Goal: Information Seeking & Learning: Compare options

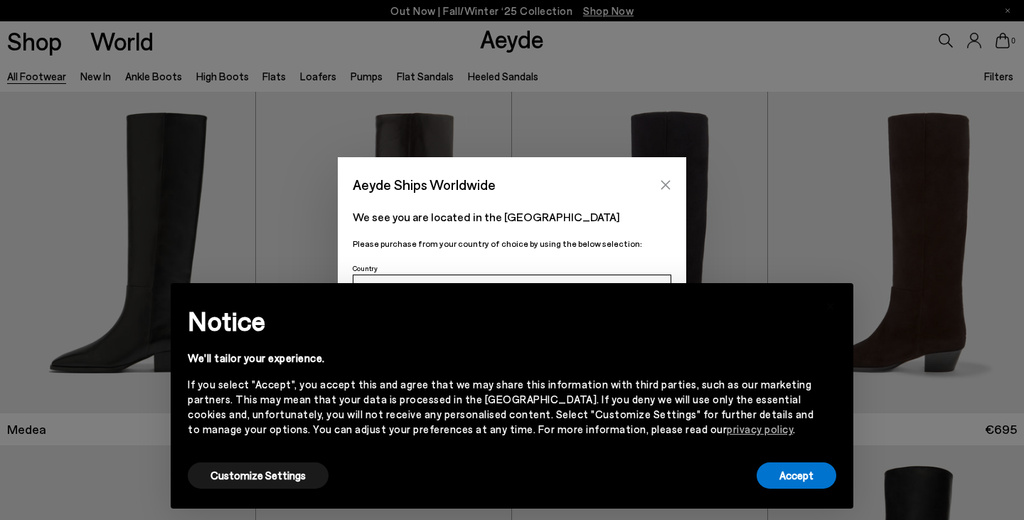
click at [664, 187] on icon "Close" at bounding box center [665, 184] width 11 height 11
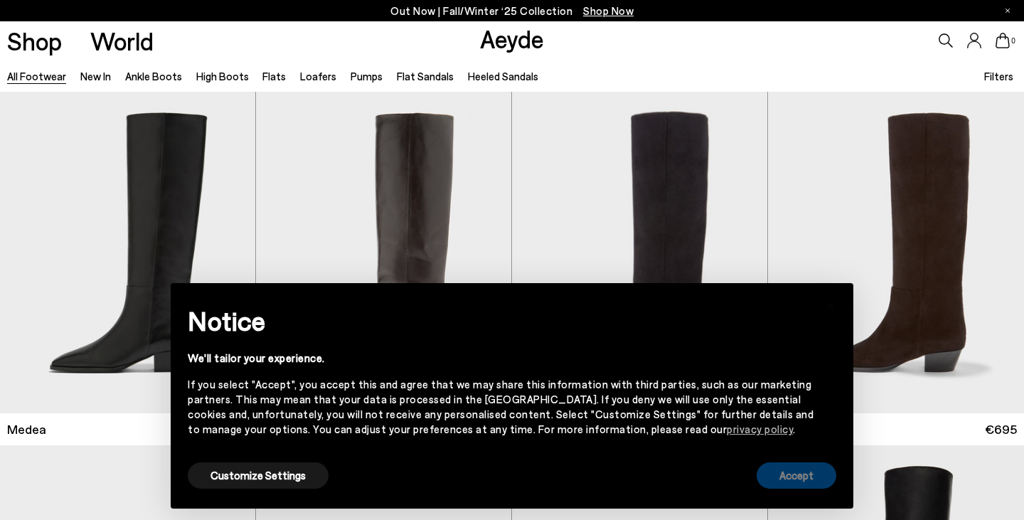
click at [811, 473] on button "Accept" at bounding box center [796, 475] width 80 height 26
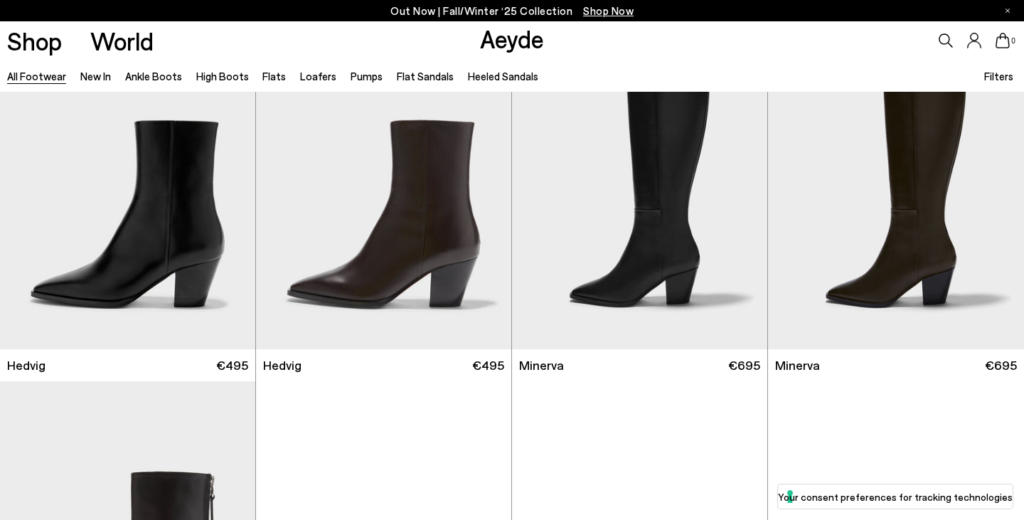
scroll to position [2200, 0]
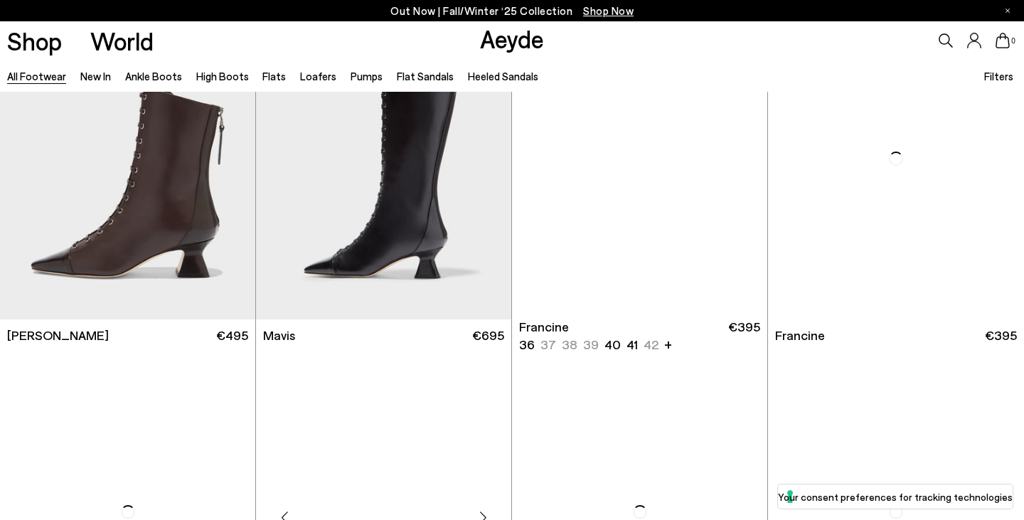
scroll to position [4317, 0]
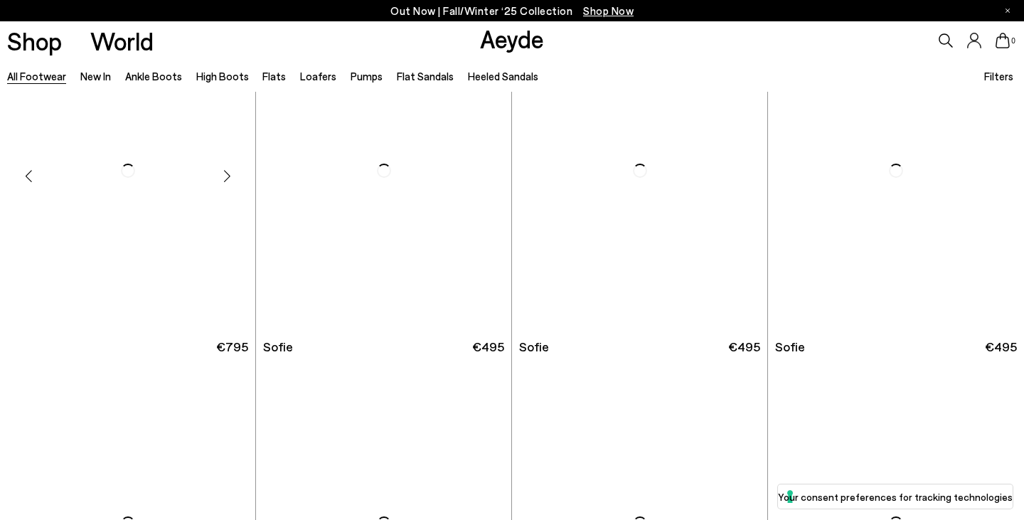
click at [117, 354] on div "Sabrina 36 37 38 39 40" at bounding box center [127, 347] width 241 height 18
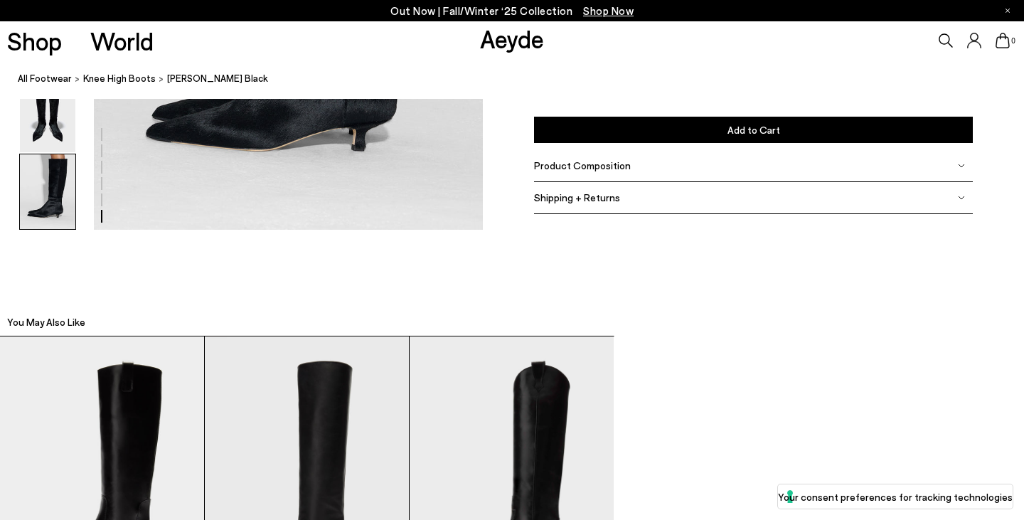
scroll to position [2993, 0]
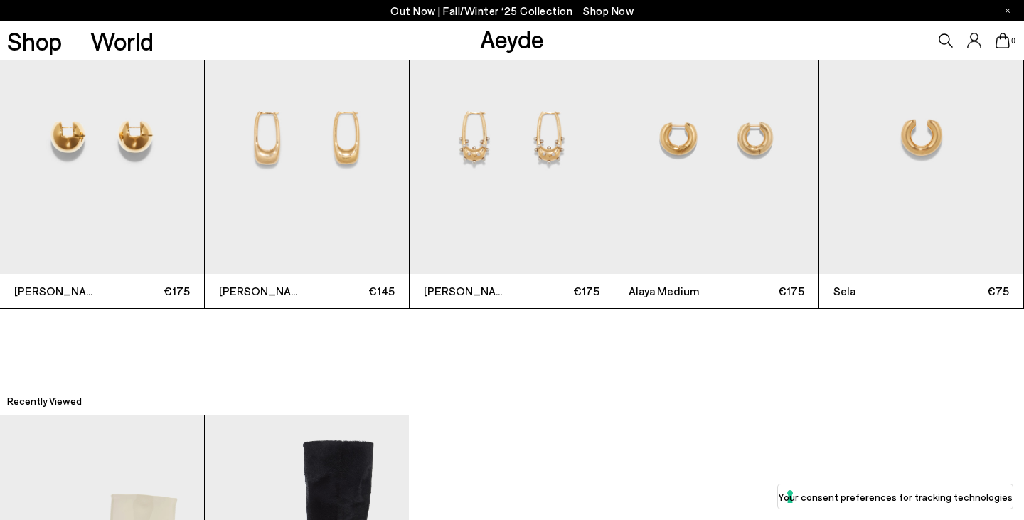
scroll to position [4429, 0]
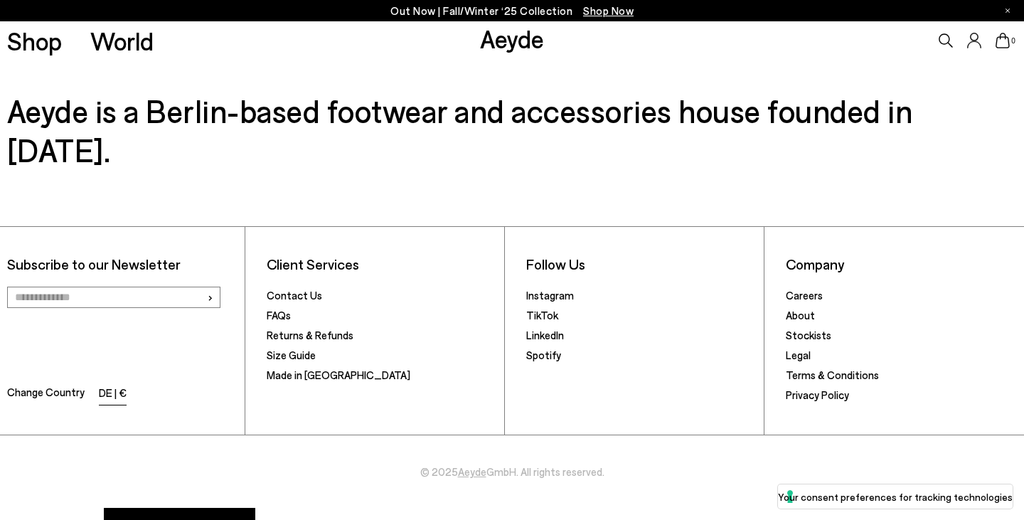
click at [102, 384] on li "DE | €" at bounding box center [113, 394] width 28 height 20
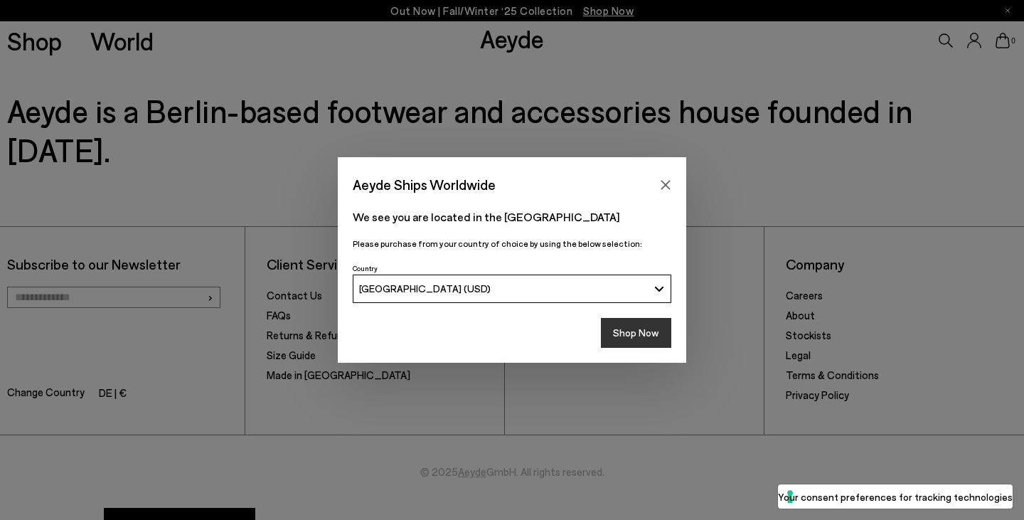
click at [620, 330] on button "Shop Now" at bounding box center [636, 333] width 70 height 30
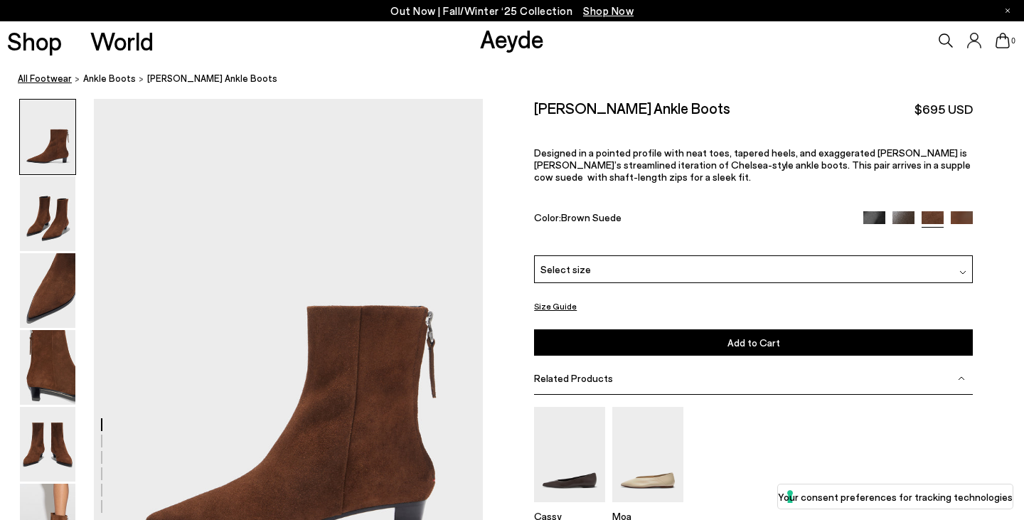
click at [58, 82] on link "All Footwear" at bounding box center [45, 78] width 54 height 15
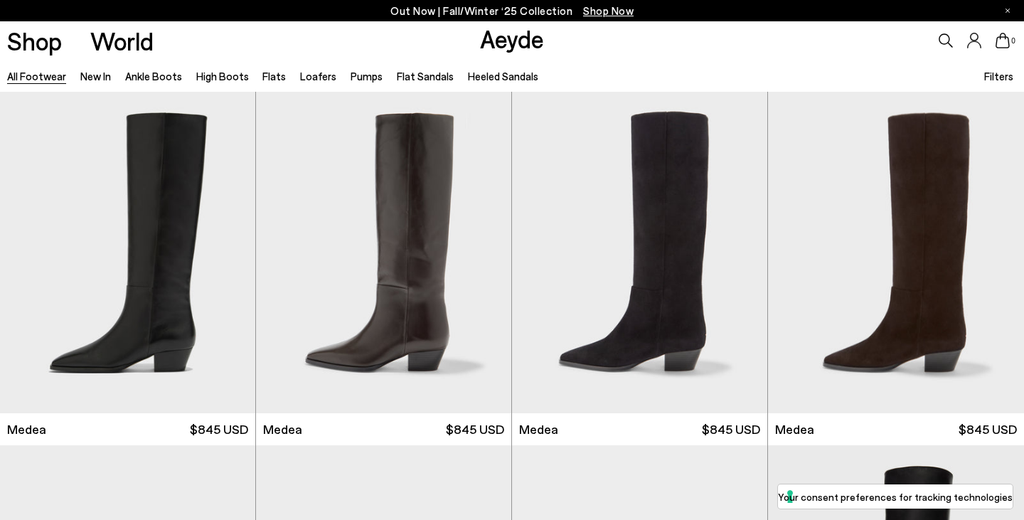
click at [1002, 75] on span "Filters" at bounding box center [998, 76] width 29 height 13
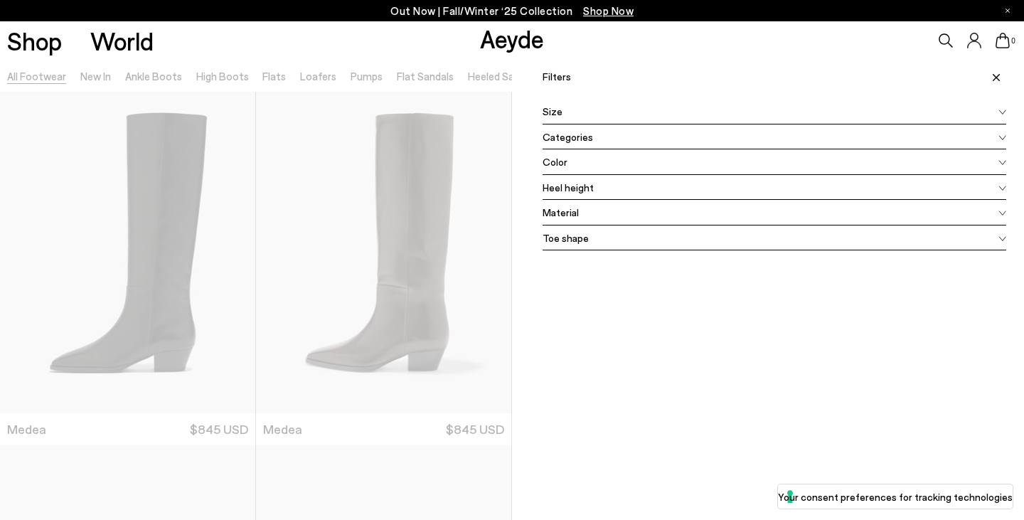
click at [712, 113] on div "Size" at bounding box center [774, 112] width 464 height 26
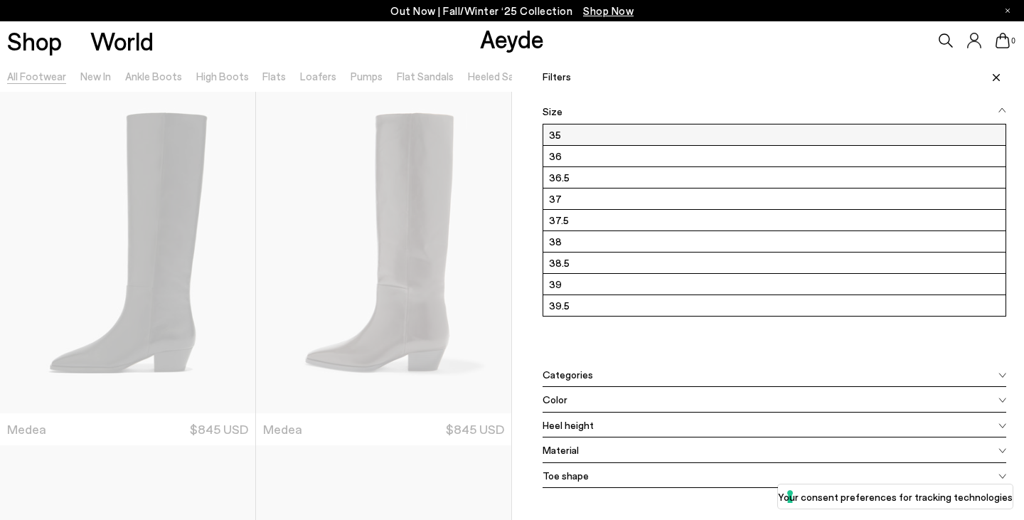
click at [568, 133] on label "35" at bounding box center [774, 134] width 462 height 21
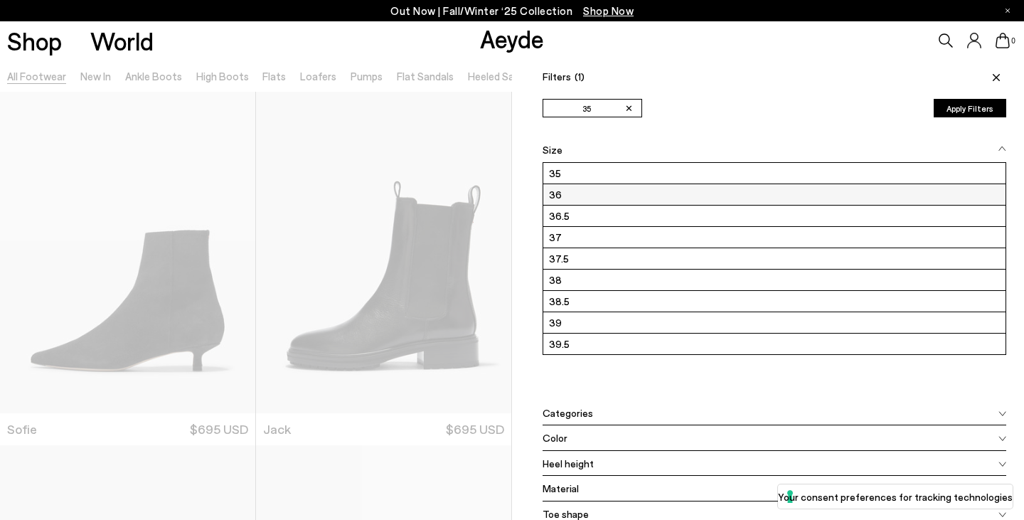
scroll to position [192, 0]
click at [968, 106] on button "Apply Filters" at bounding box center [970, 108] width 73 height 18
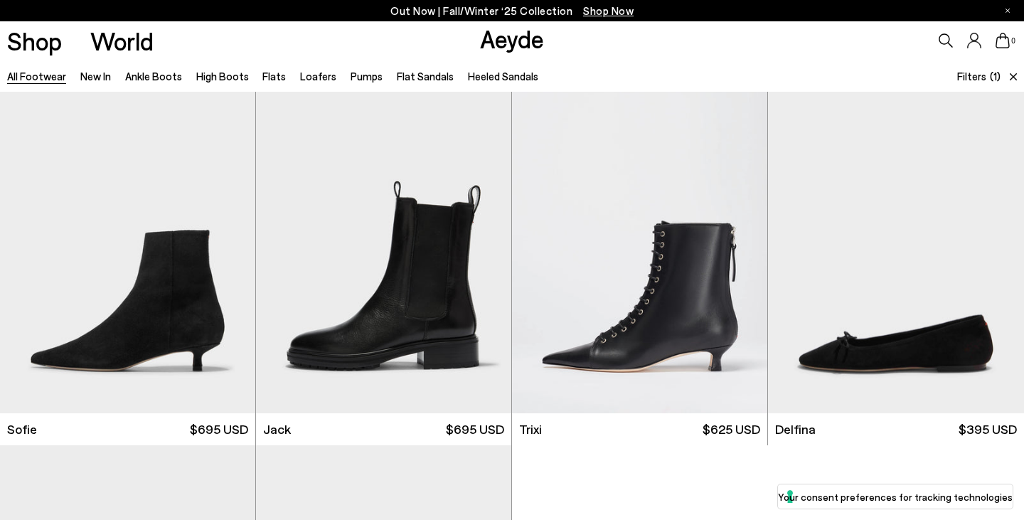
click at [979, 76] on span "Filters" at bounding box center [971, 76] width 29 height 13
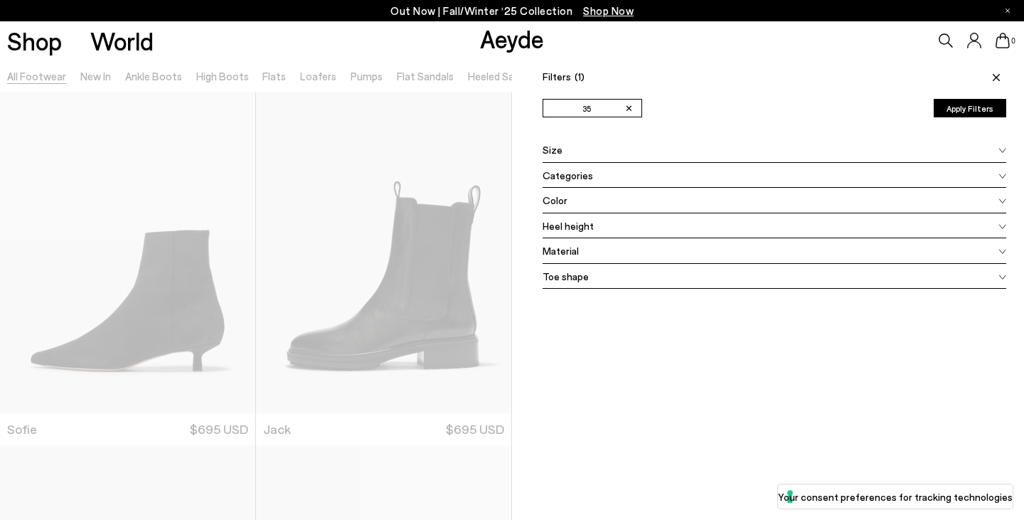
click at [385, 57] on div "Shop World Aeyde 0" at bounding box center [512, 40] width 1024 height 38
click at [999, 76] on icon at bounding box center [996, 77] width 7 height 7
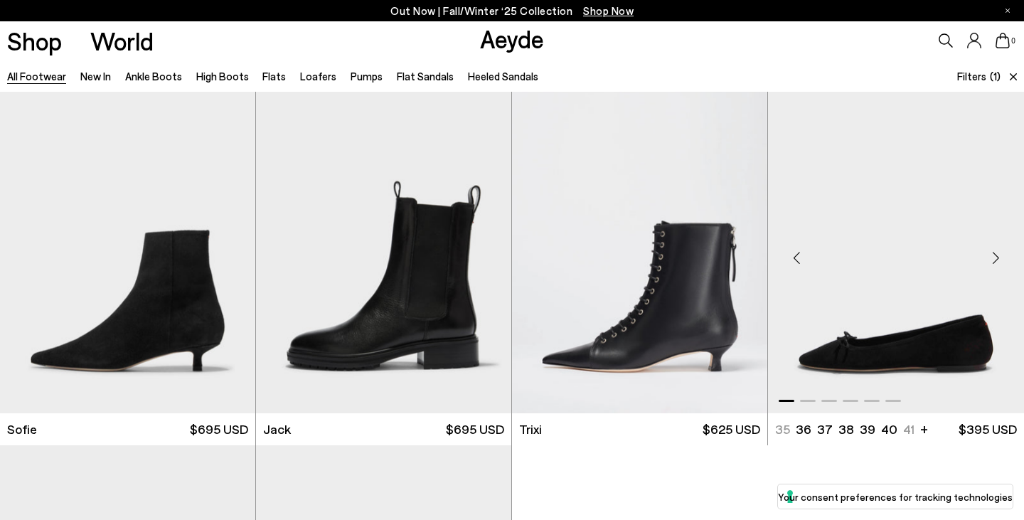
click at [999, 261] on div "Next slide" at bounding box center [995, 258] width 43 height 43
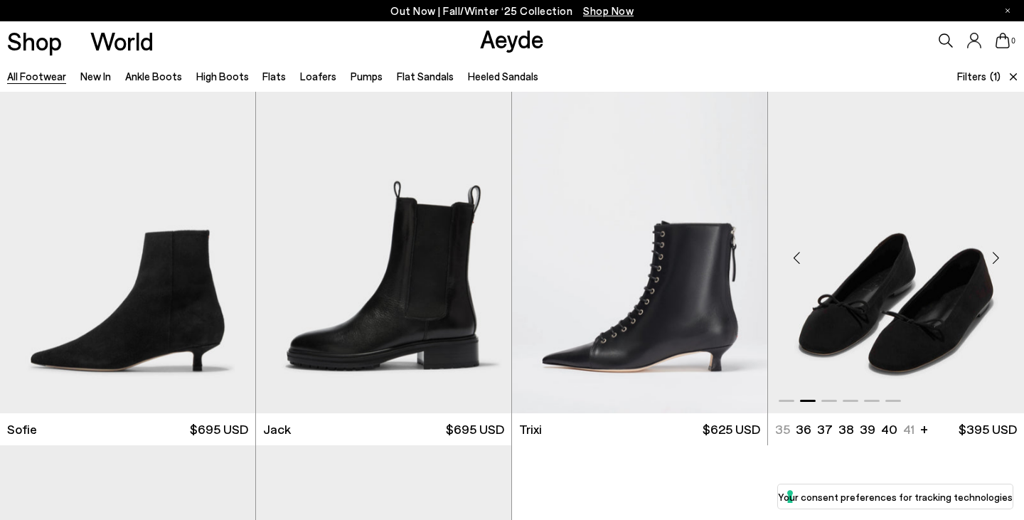
click at [999, 261] on div "Next slide" at bounding box center [995, 258] width 43 height 43
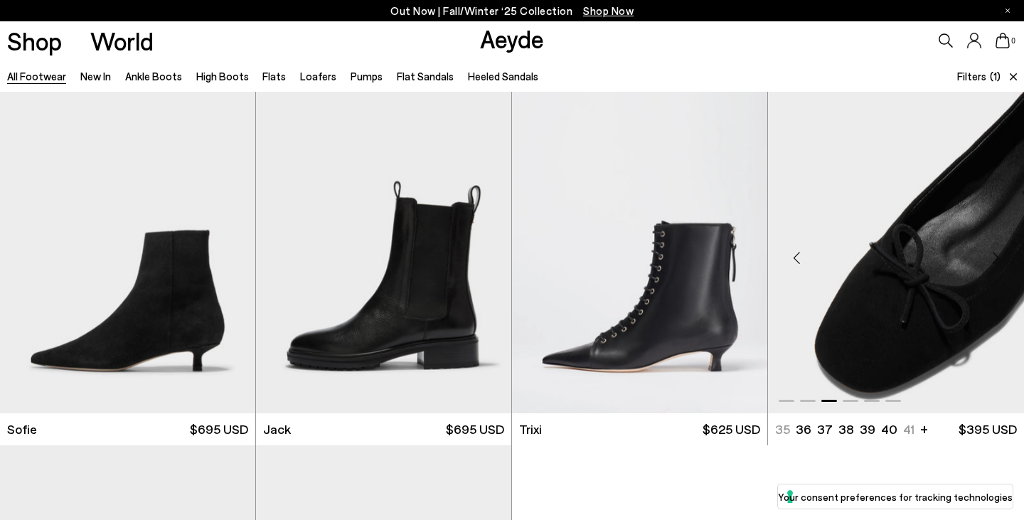
click at [999, 261] on div "Next slide" at bounding box center [995, 258] width 43 height 43
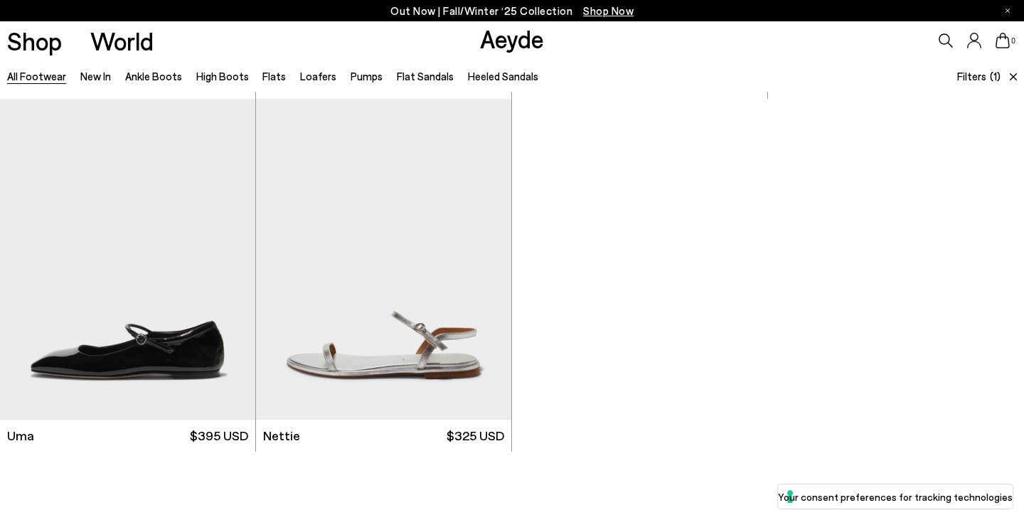
scroll to position [314, 0]
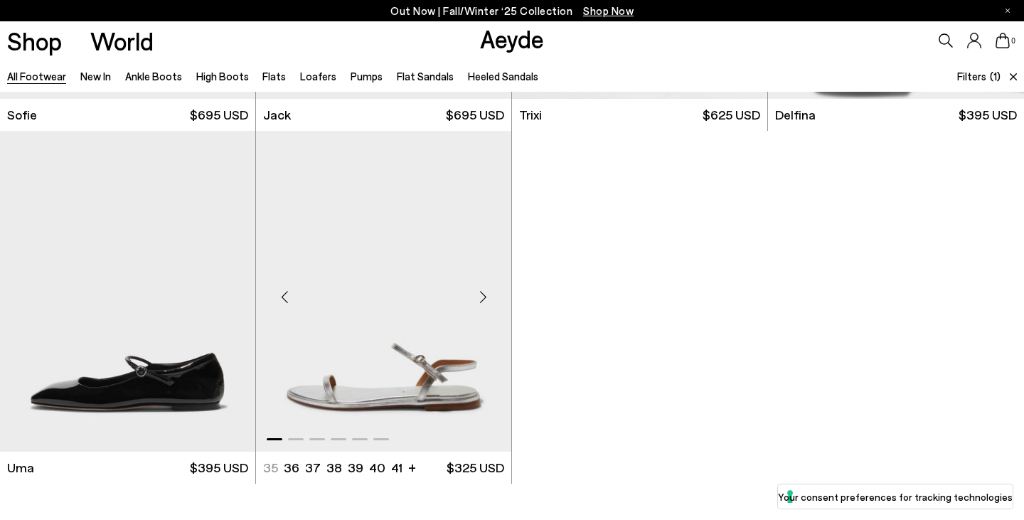
click at [480, 296] on div "Next slide" at bounding box center [482, 296] width 43 height 43
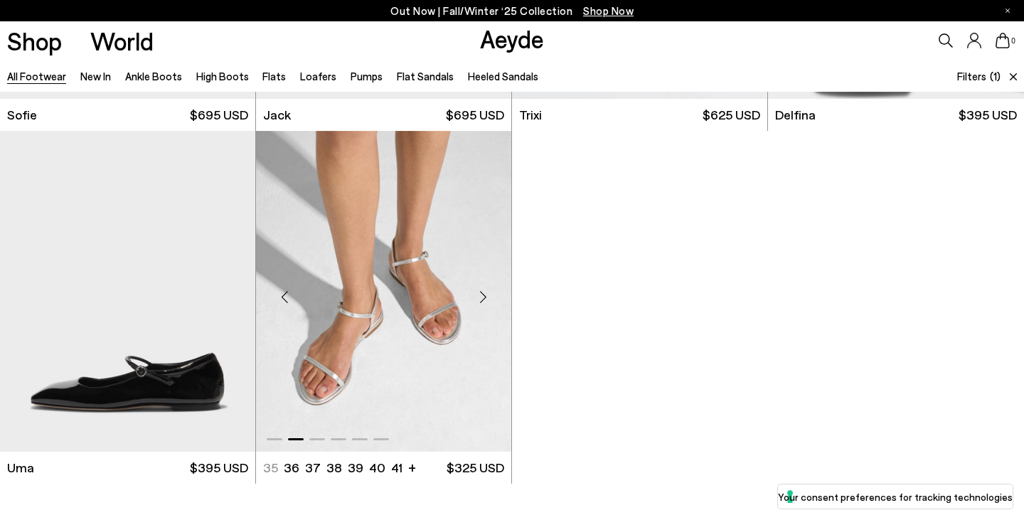
click at [480, 296] on div "Next slide" at bounding box center [482, 296] width 43 height 43
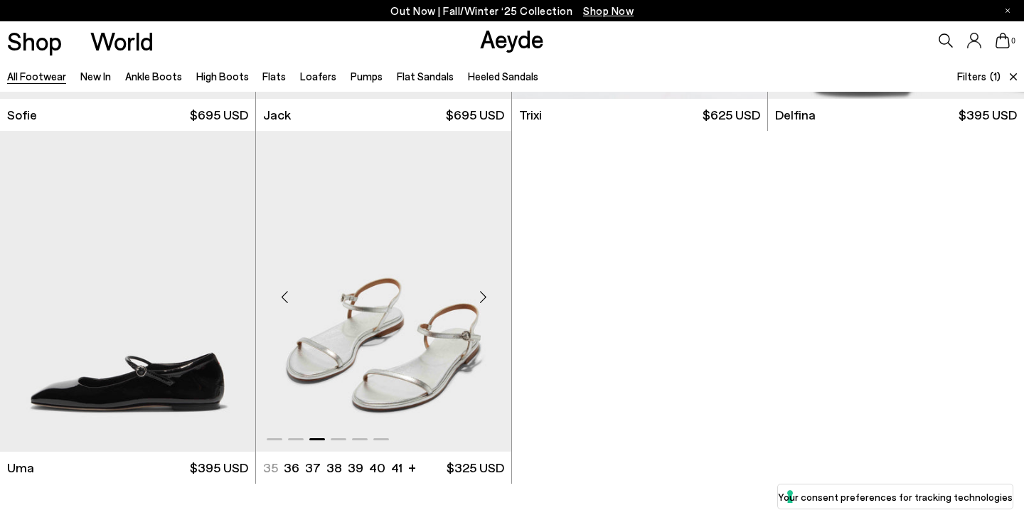
click at [480, 296] on div "Next slide" at bounding box center [482, 296] width 43 height 43
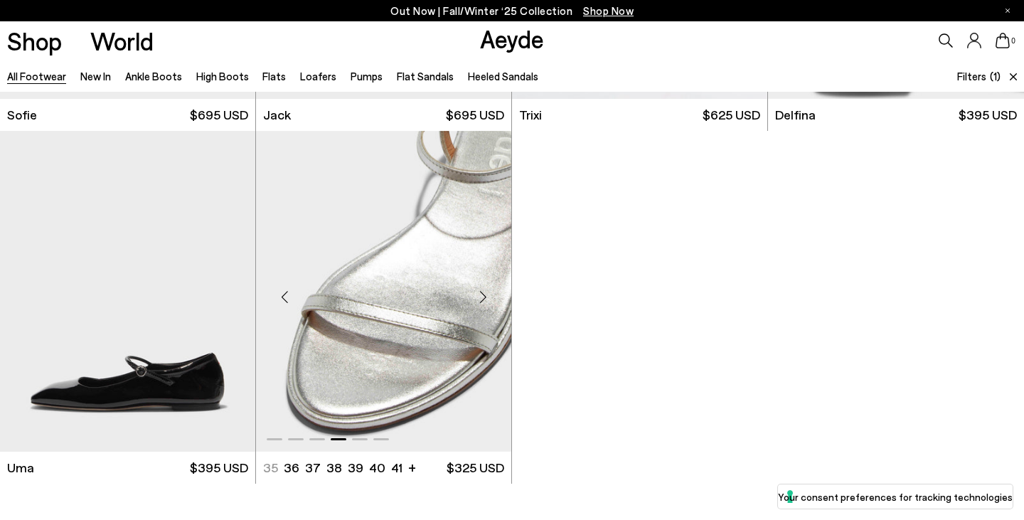
click at [480, 296] on div "Next slide" at bounding box center [482, 296] width 43 height 43
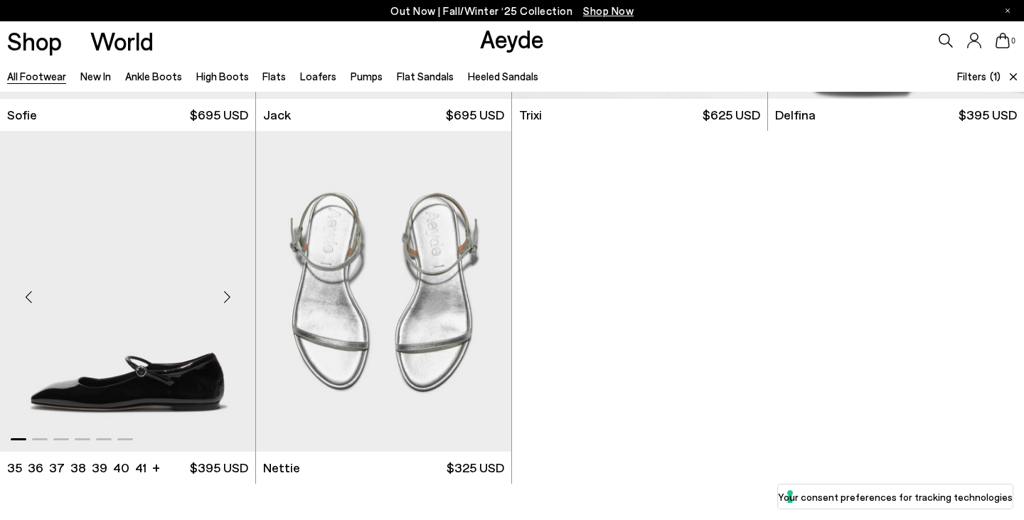
click at [225, 296] on div "Next slide" at bounding box center [226, 296] width 43 height 43
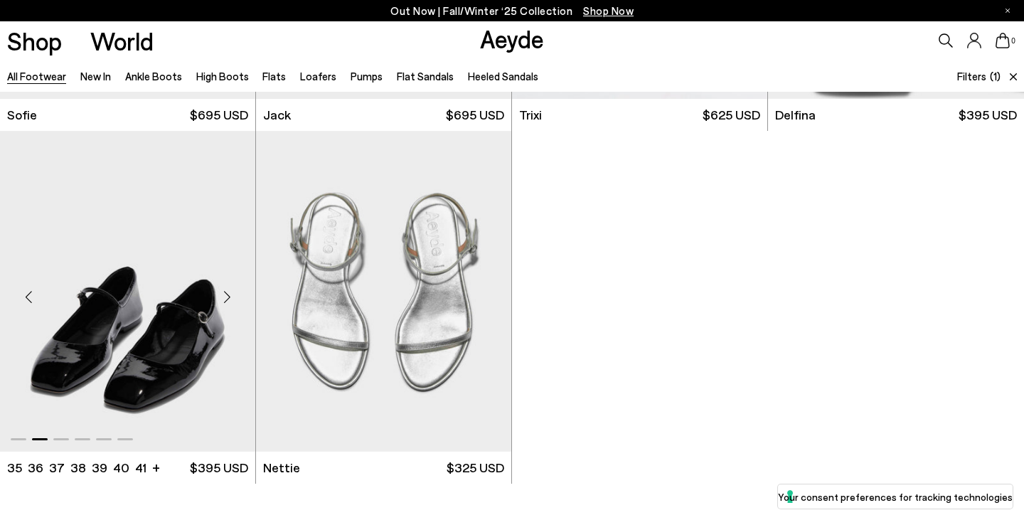
click at [225, 296] on div "Next slide" at bounding box center [226, 296] width 43 height 43
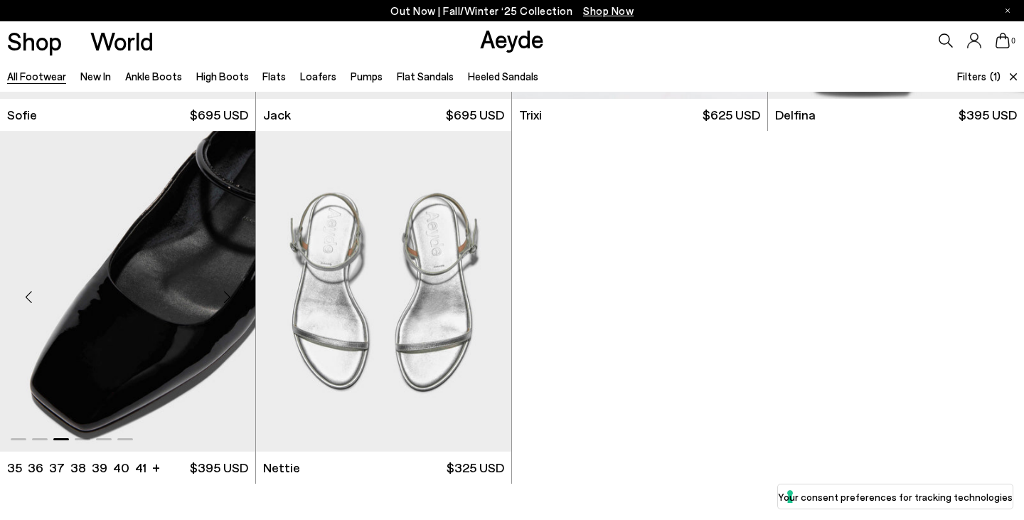
click at [225, 296] on div "Next slide" at bounding box center [226, 296] width 43 height 43
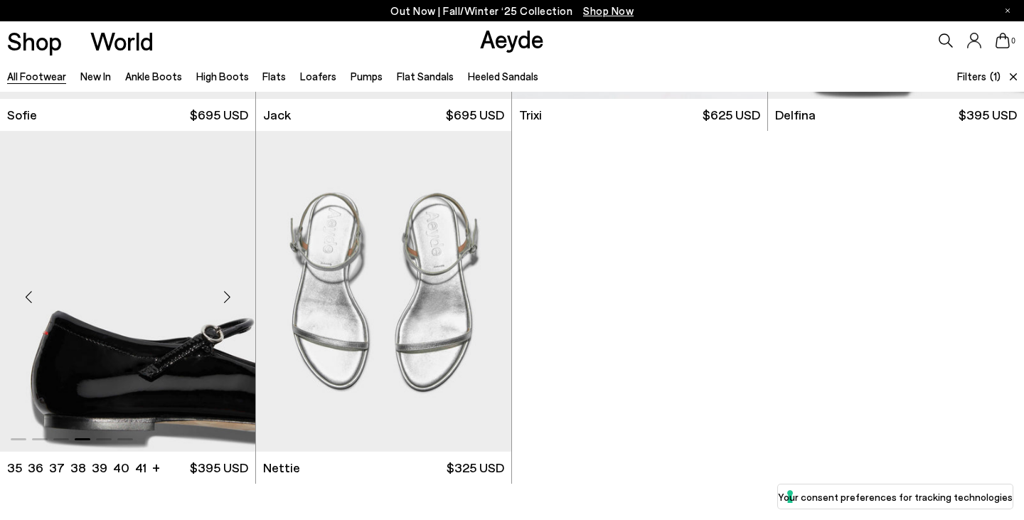
click at [225, 296] on div "Next slide" at bounding box center [226, 296] width 43 height 43
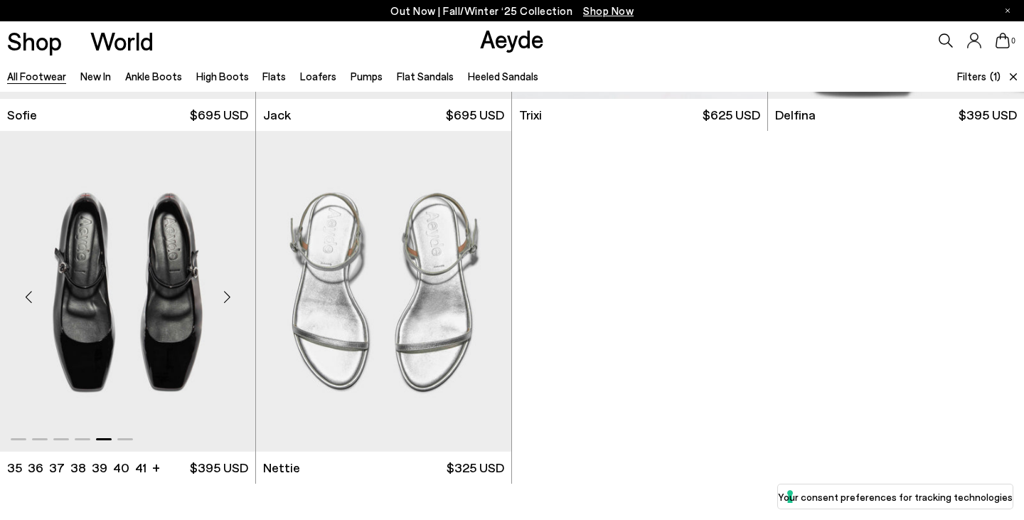
click at [225, 296] on div "Next slide" at bounding box center [226, 296] width 43 height 43
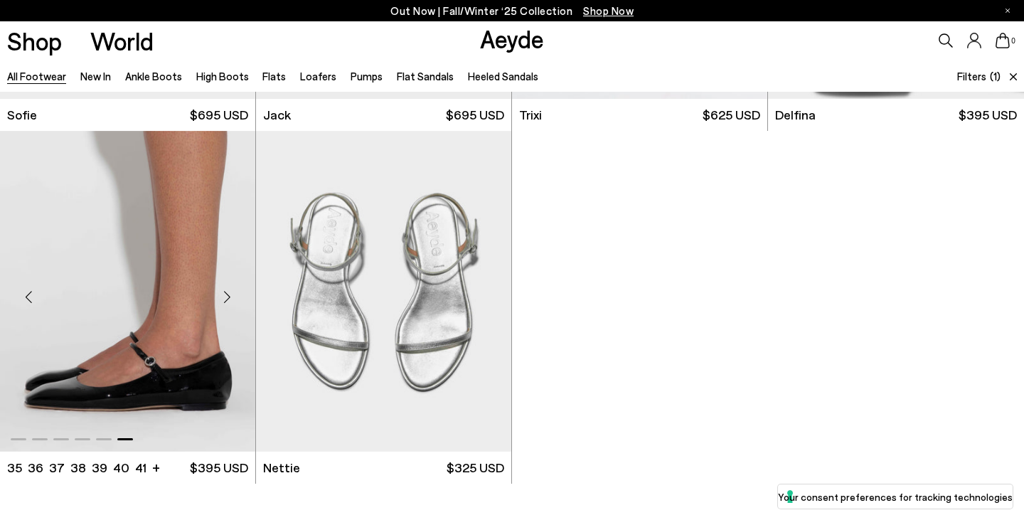
click at [225, 296] on div "Next slide" at bounding box center [226, 296] width 43 height 43
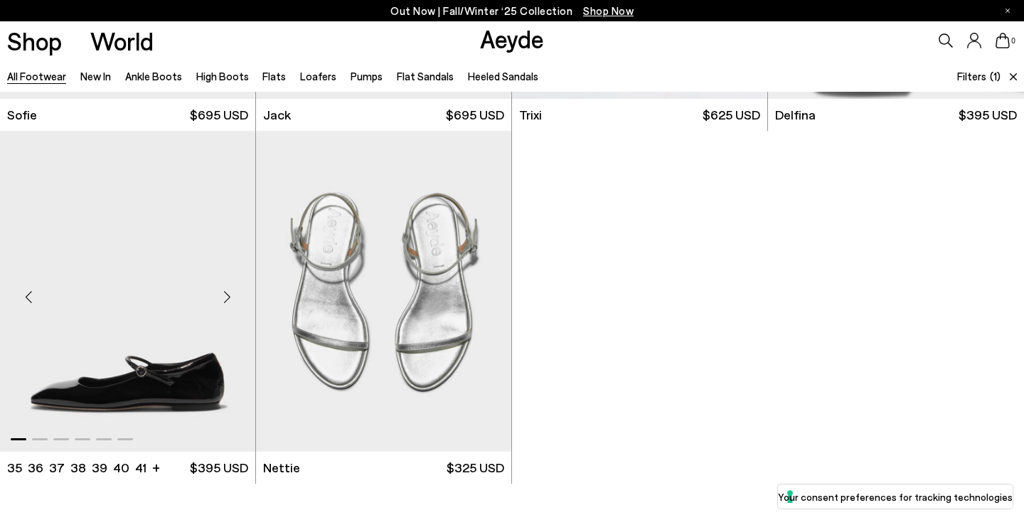
click at [225, 296] on div "Next slide" at bounding box center [226, 296] width 43 height 43
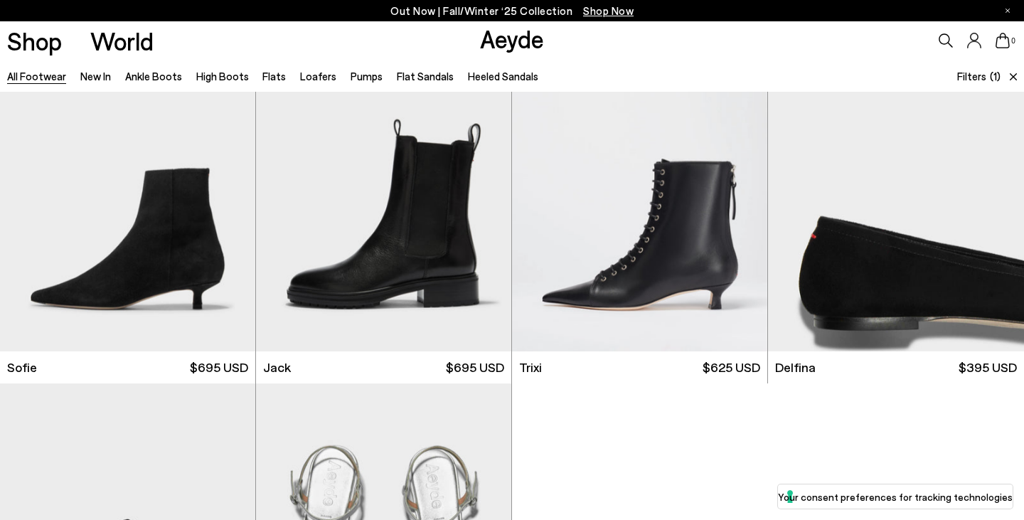
scroll to position [0, 0]
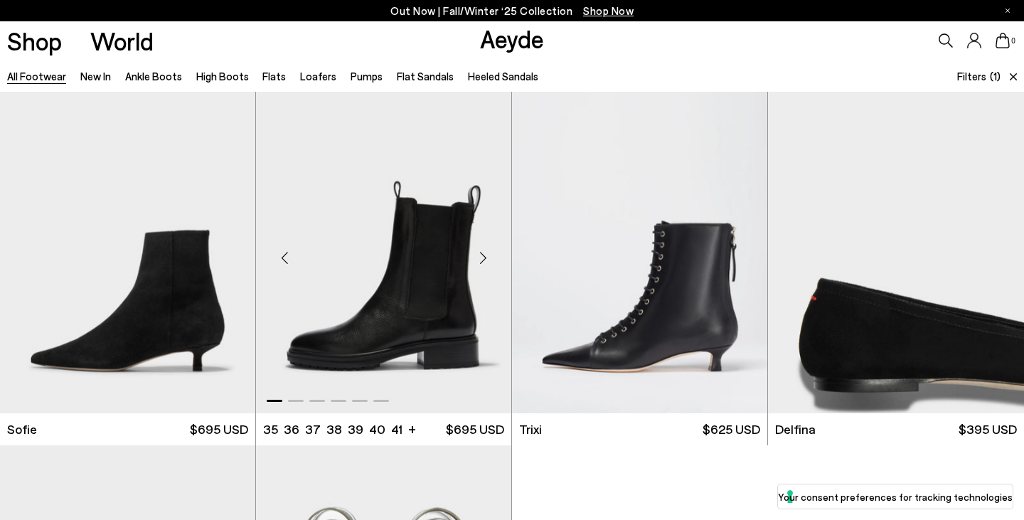
click at [484, 255] on div "Next slide" at bounding box center [482, 258] width 43 height 43
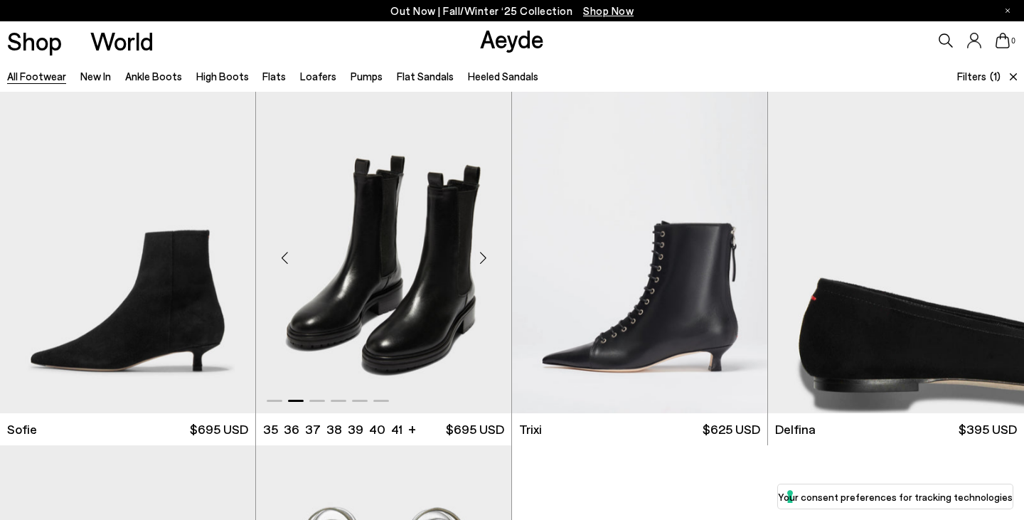
click at [484, 255] on div "Next slide" at bounding box center [482, 258] width 43 height 43
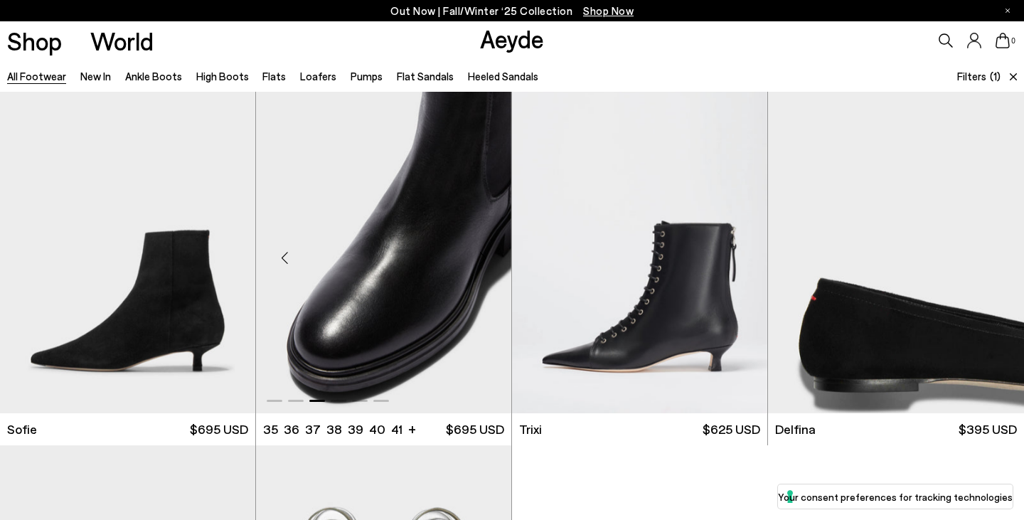
click at [484, 255] on div "Next slide" at bounding box center [482, 258] width 43 height 43
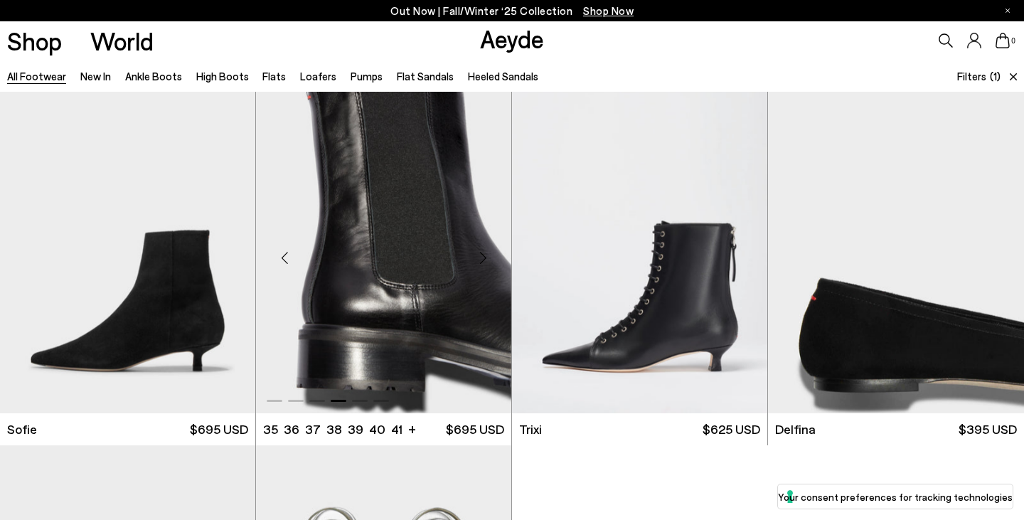
click at [484, 255] on div "Next slide" at bounding box center [482, 258] width 43 height 43
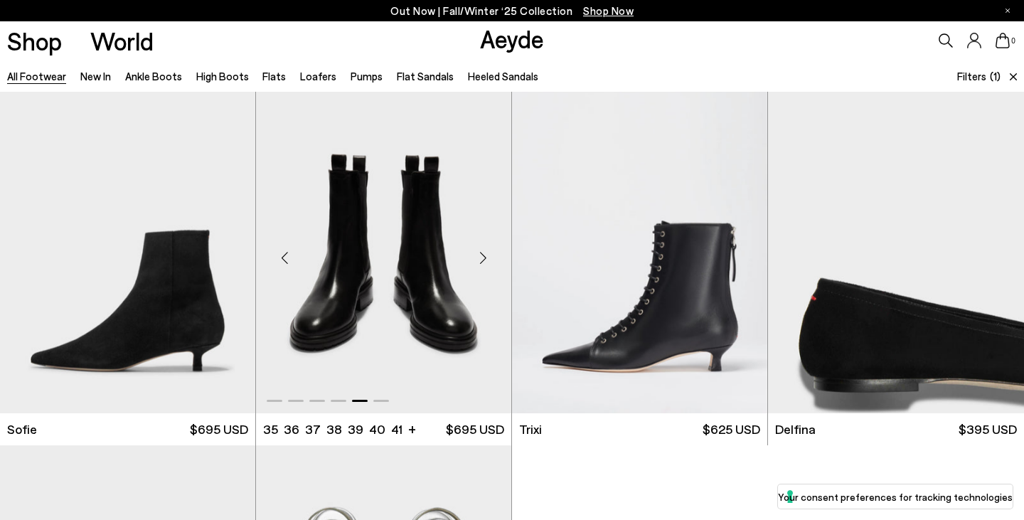
click at [484, 255] on div "Next slide" at bounding box center [482, 258] width 43 height 43
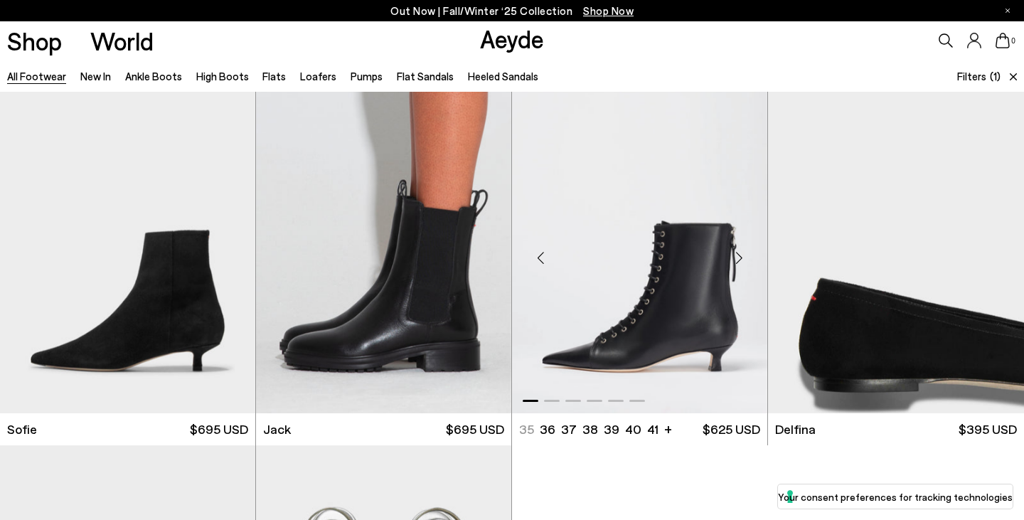
click at [739, 261] on div "Next slide" at bounding box center [738, 258] width 43 height 43
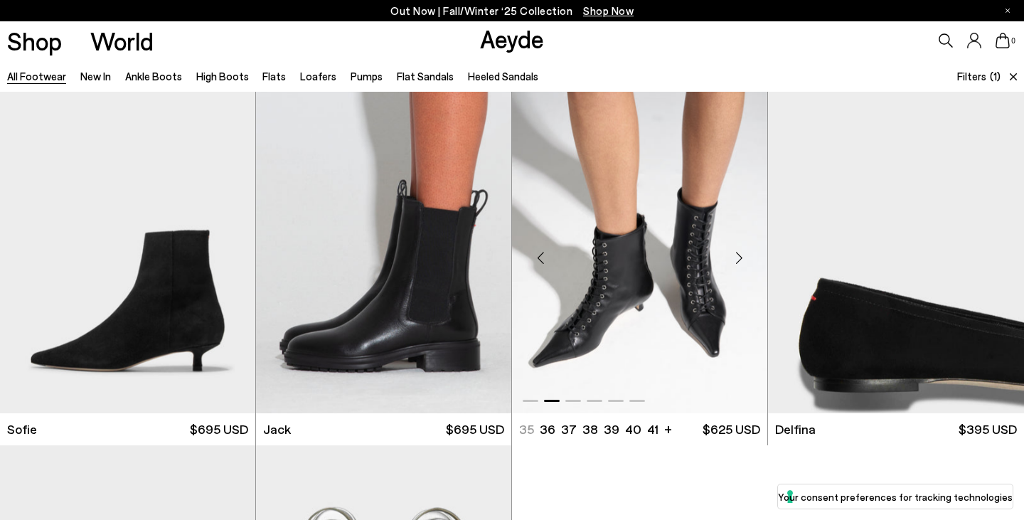
click at [739, 261] on div "Next slide" at bounding box center [738, 258] width 43 height 43
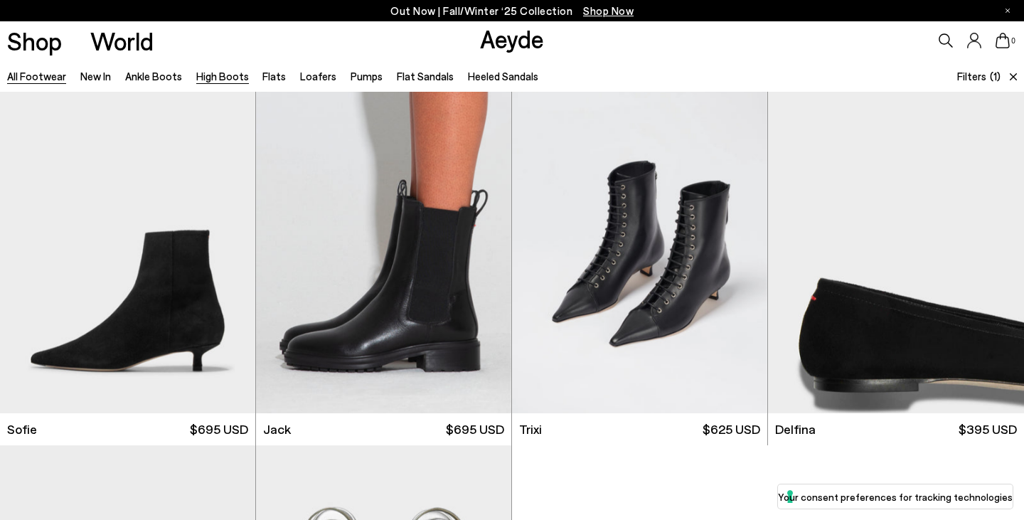
click at [203, 77] on link "High Boots" at bounding box center [222, 76] width 53 height 13
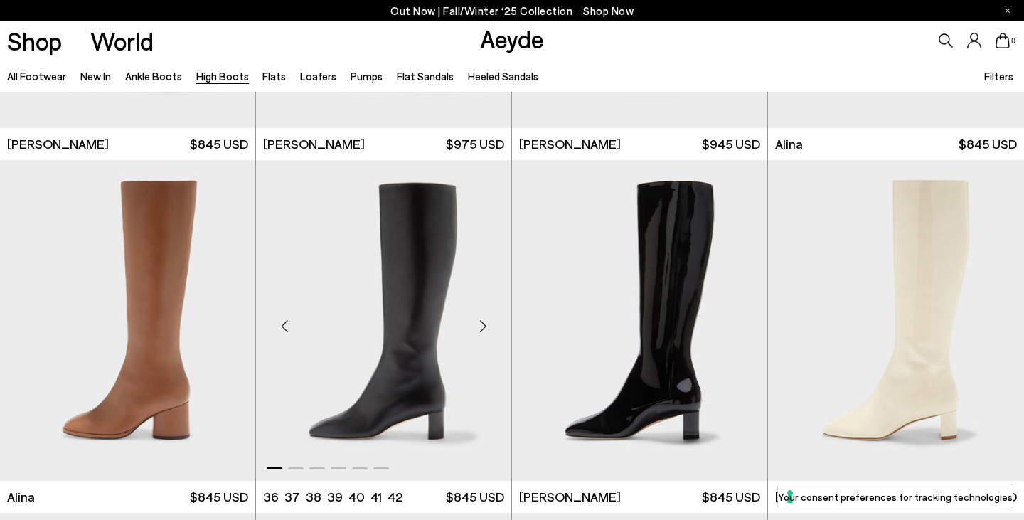
scroll to position [2047, 0]
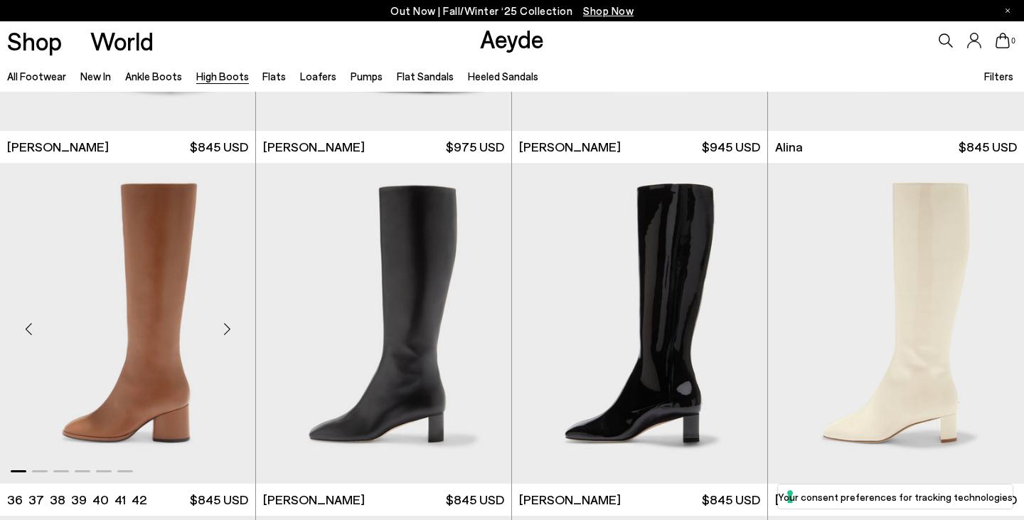
click at [227, 330] on div "Next slide" at bounding box center [226, 328] width 43 height 43
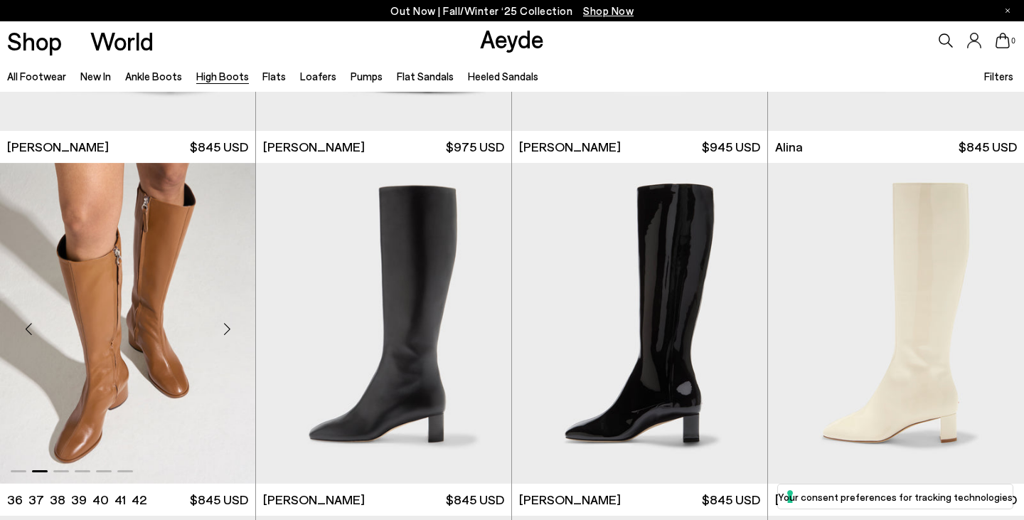
click at [227, 330] on div "Next slide" at bounding box center [226, 328] width 43 height 43
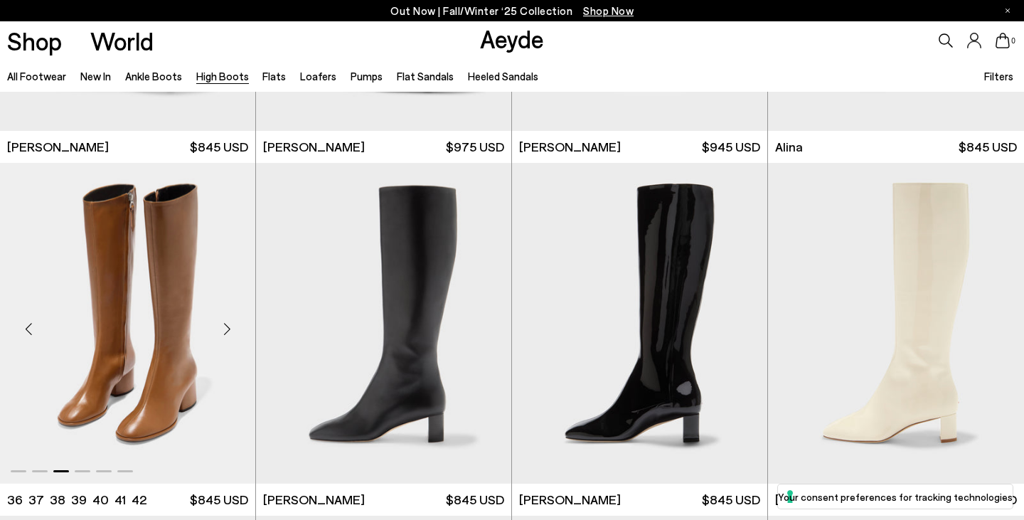
click at [227, 330] on div "Next slide" at bounding box center [226, 328] width 43 height 43
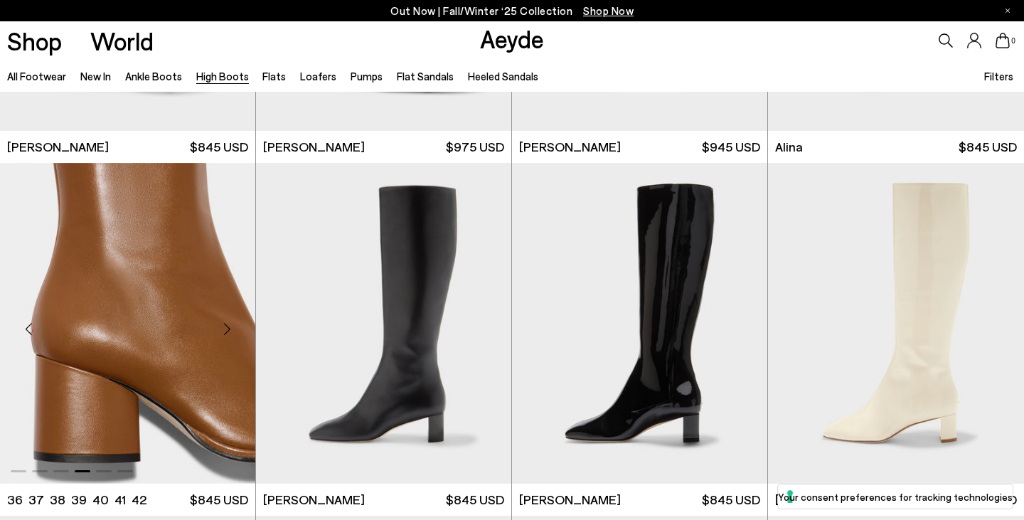
click at [227, 330] on div "Next slide" at bounding box center [226, 328] width 43 height 43
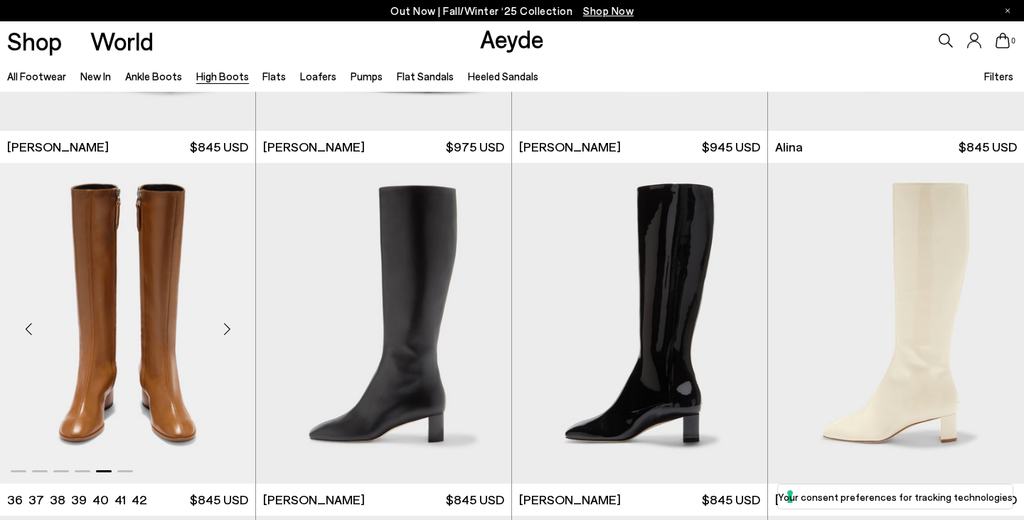
click at [227, 330] on div "Next slide" at bounding box center [226, 328] width 43 height 43
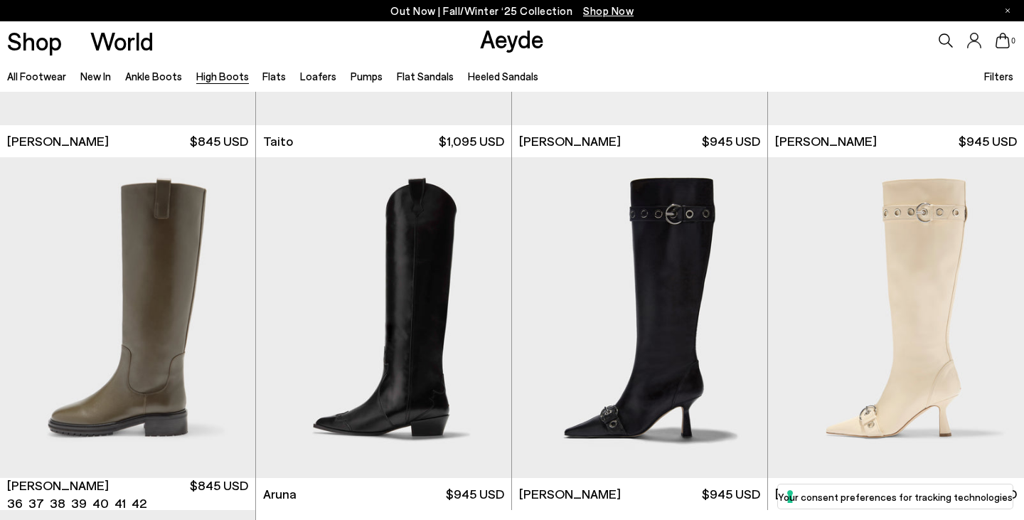
scroll to position [3119, 0]
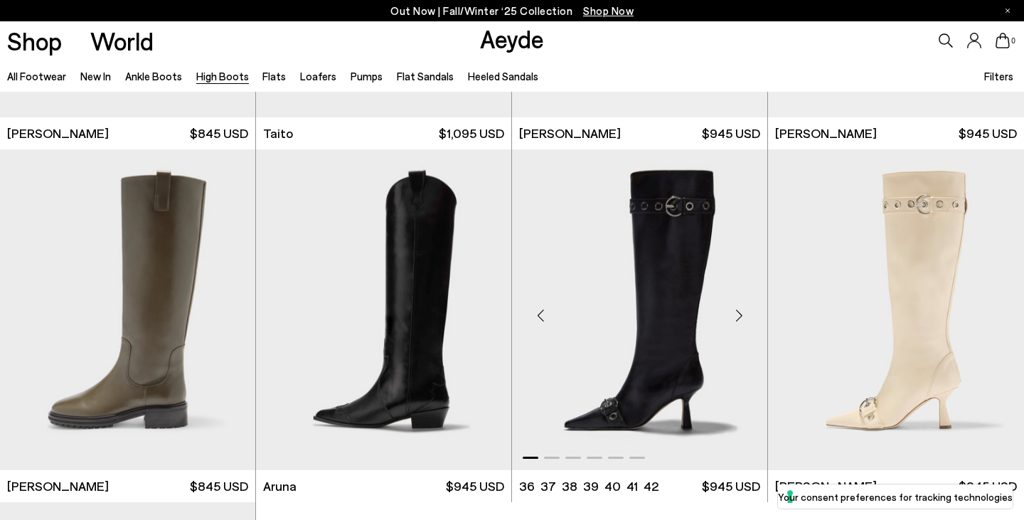
click at [742, 317] on div "Next slide" at bounding box center [738, 315] width 43 height 43
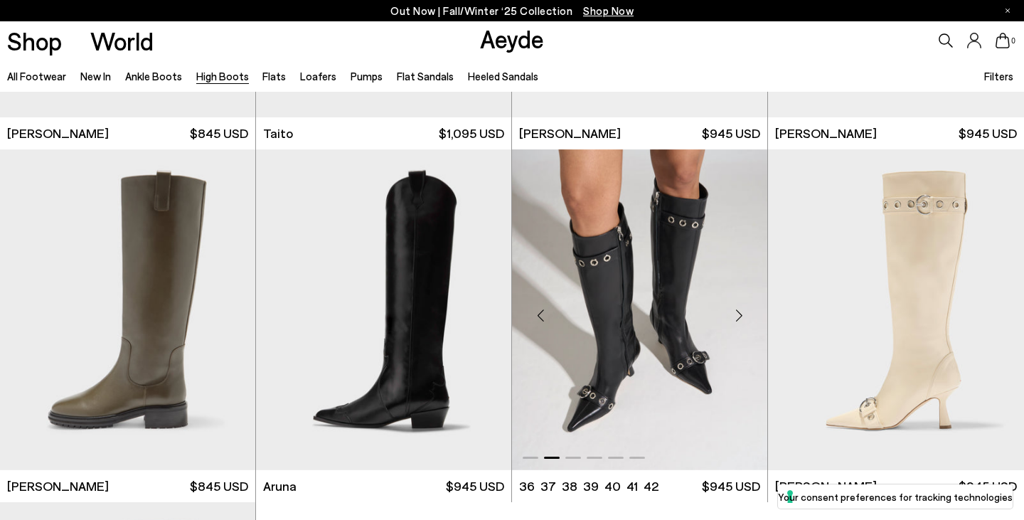
click at [742, 317] on div "Next slide" at bounding box center [738, 315] width 43 height 43
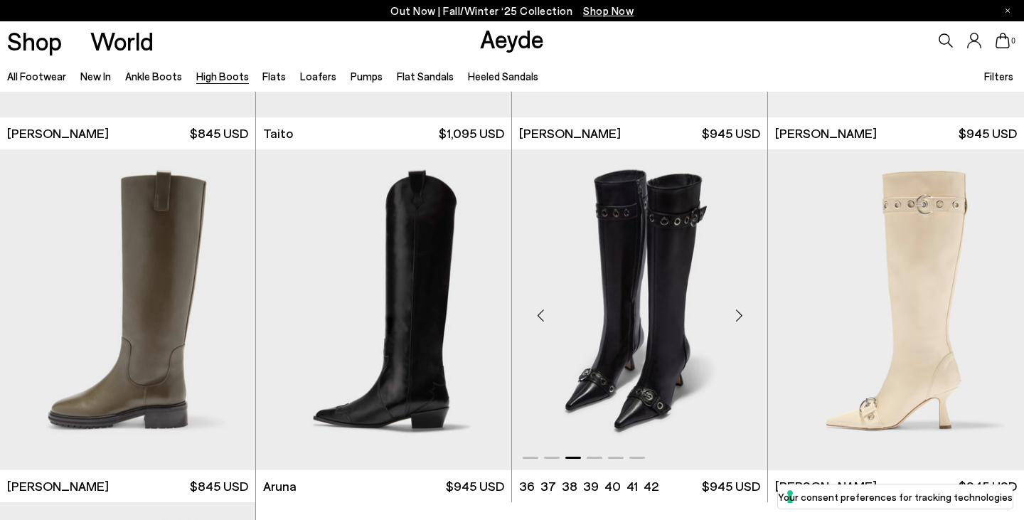
click at [742, 317] on div "Next slide" at bounding box center [738, 315] width 43 height 43
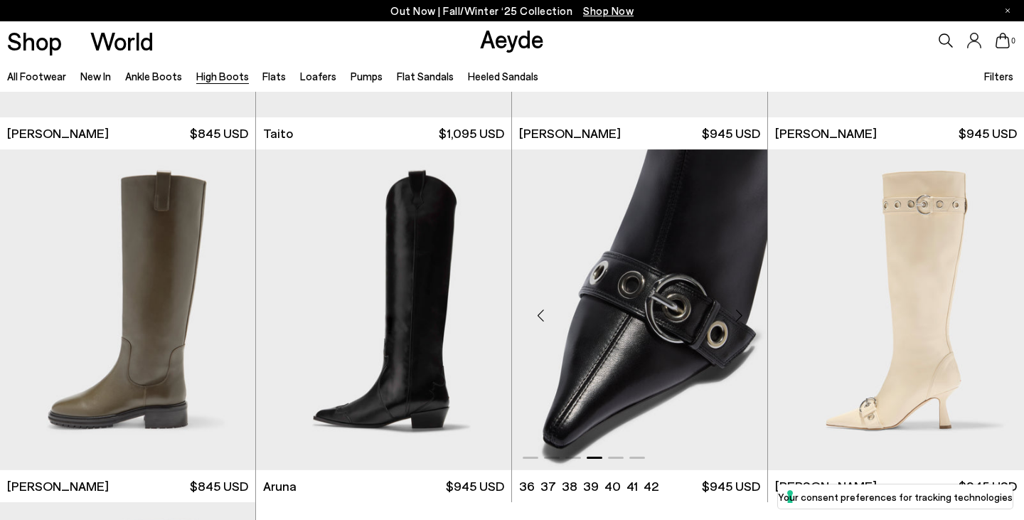
click at [742, 317] on div "Next slide" at bounding box center [738, 315] width 43 height 43
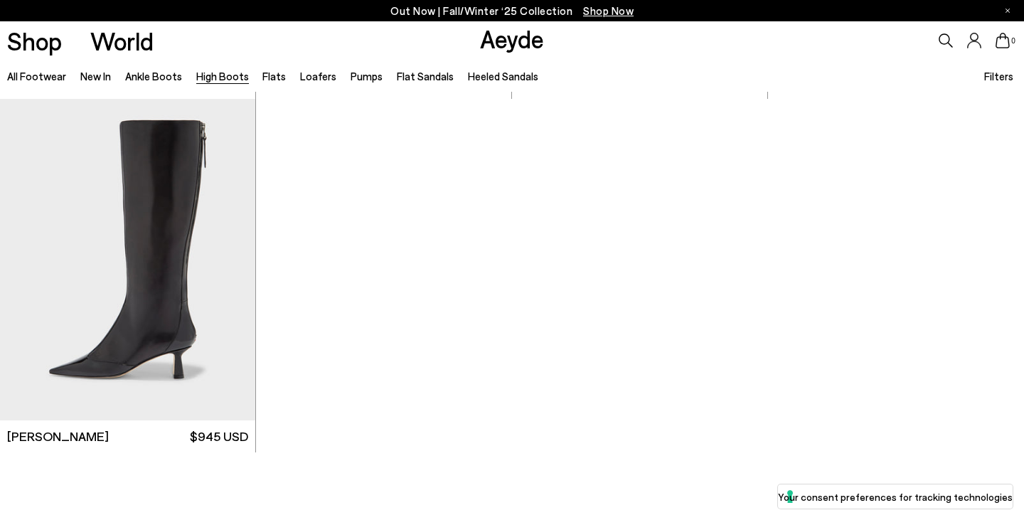
scroll to position [3467, 0]
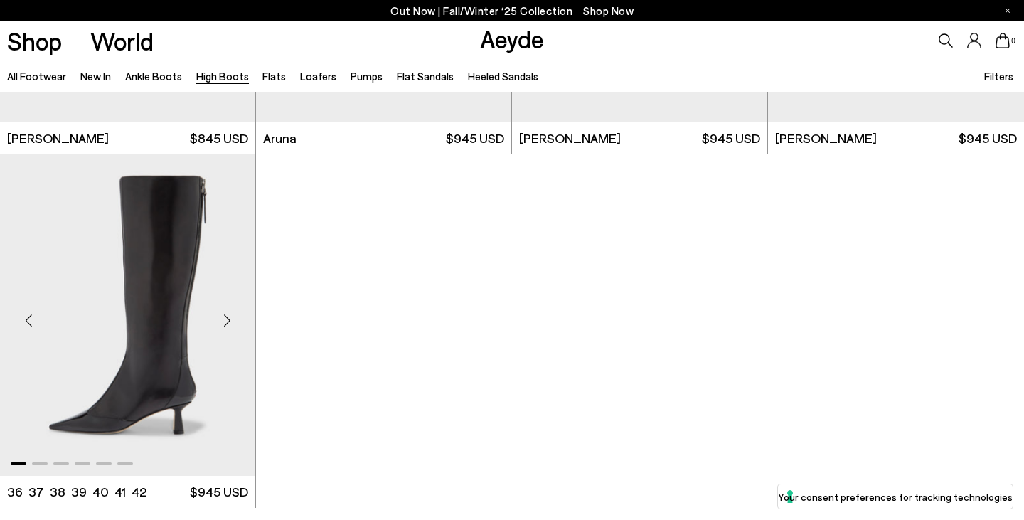
click at [225, 326] on div "Next slide" at bounding box center [226, 320] width 43 height 43
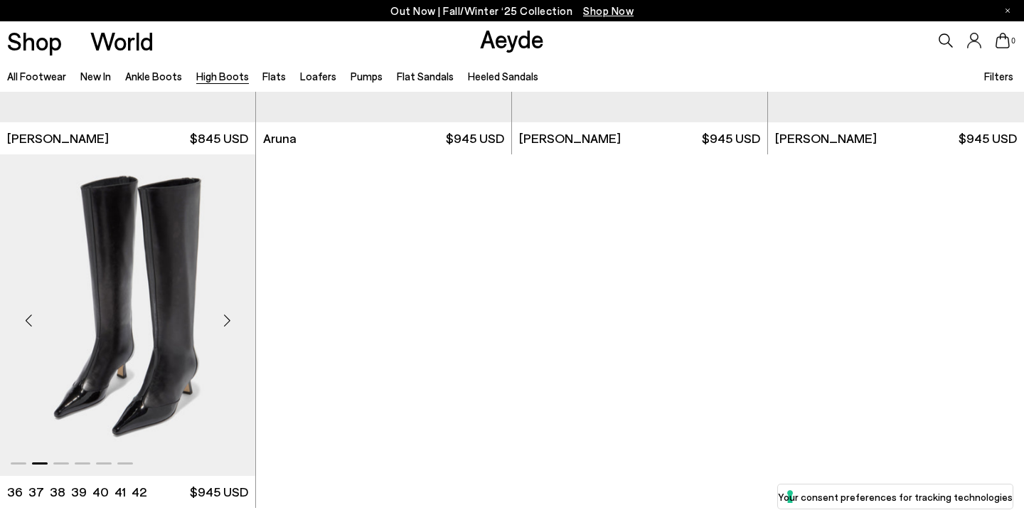
click at [225, 326] on div "Next slide" at bounding box center [226, 320] width 43 height 43
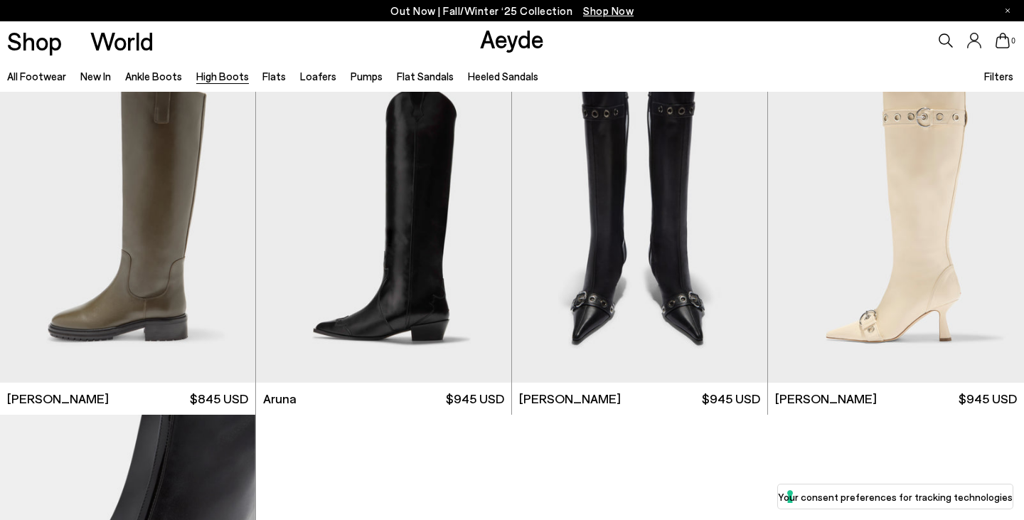
scroll to position [3201, 0]
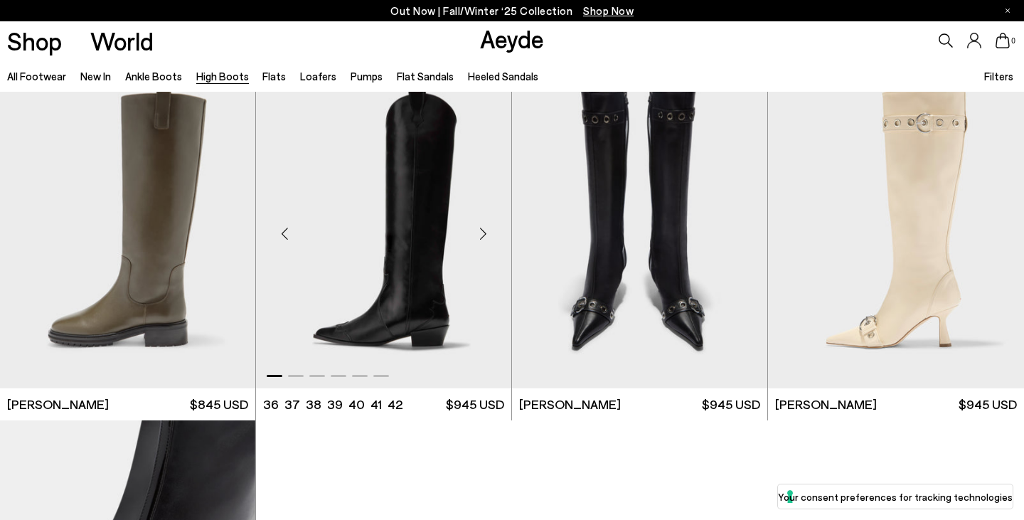
click at [484, 231] on div "Next slide" at bounding box center [482, 234] width 43 height 43
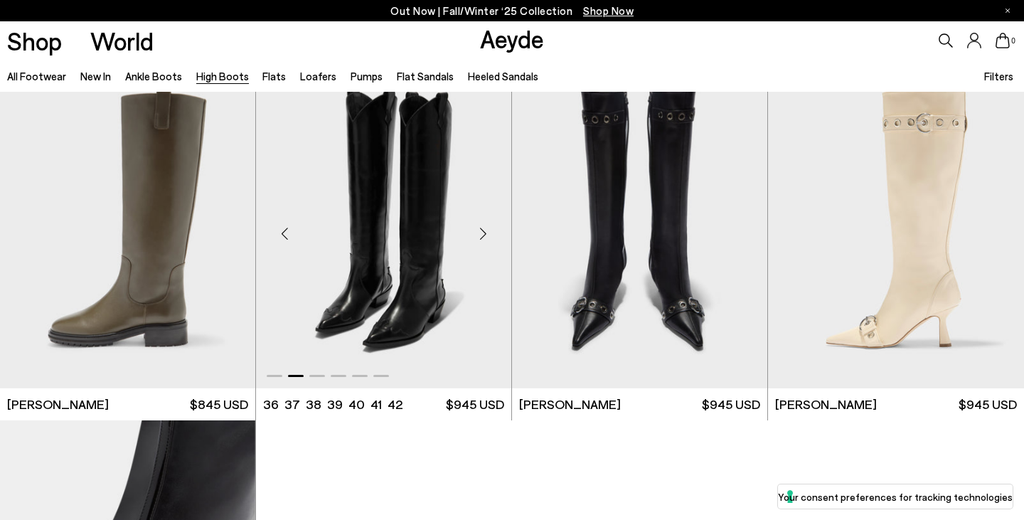
click at [484, 231] on div "Next slide" at bounding box center [482, 234] width 43 height 43
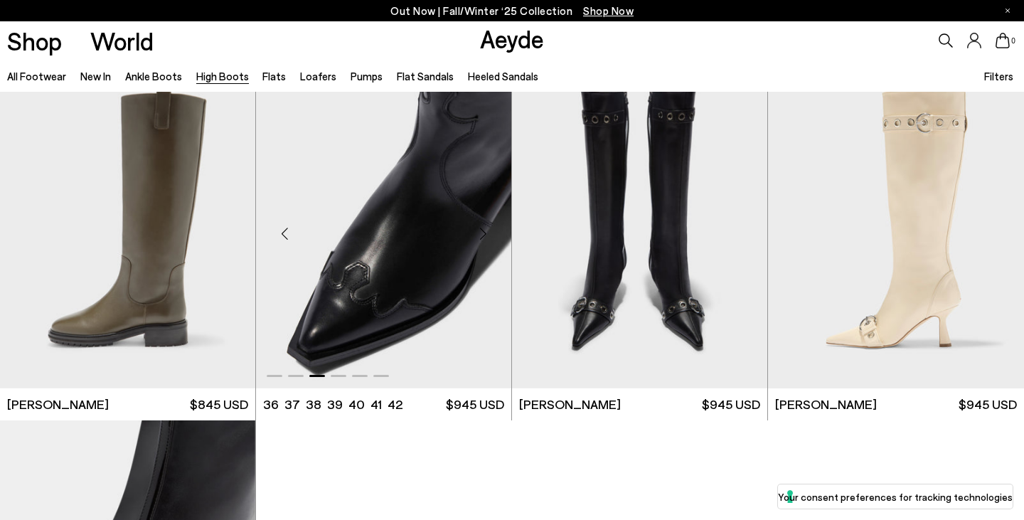
click at [484, 231] on div "Next slide" at bounding box center [482, 234] width 43 height 43
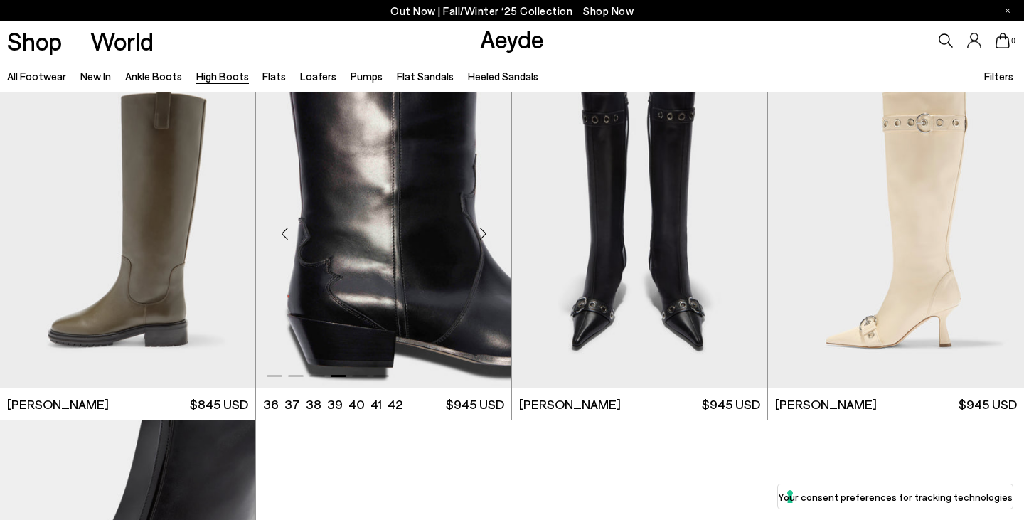
click at [484, 231] on div "Next slide" at bounding box center [482, 234] width 43 height 43
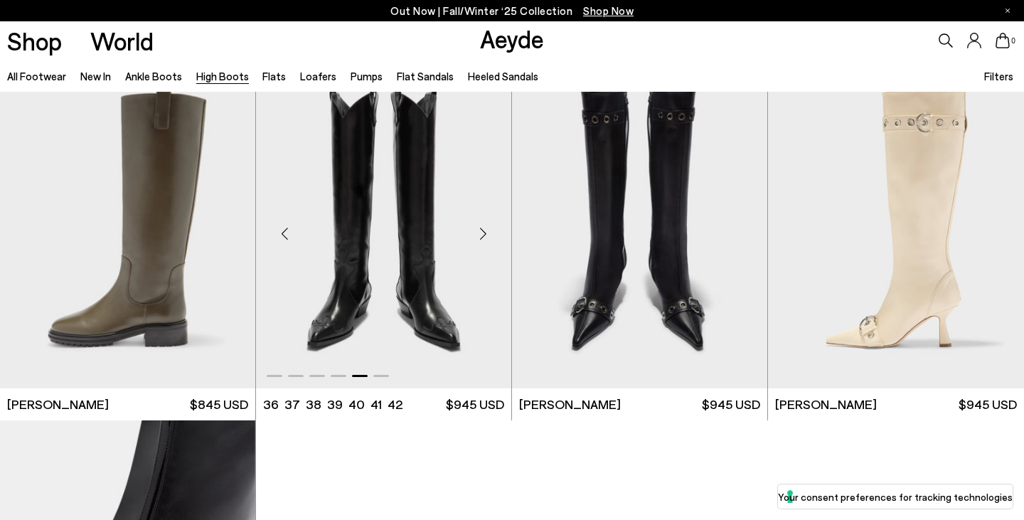
click at [484, 231] on div "Next slide" at bounding box center [482, 234] width 43 height 43
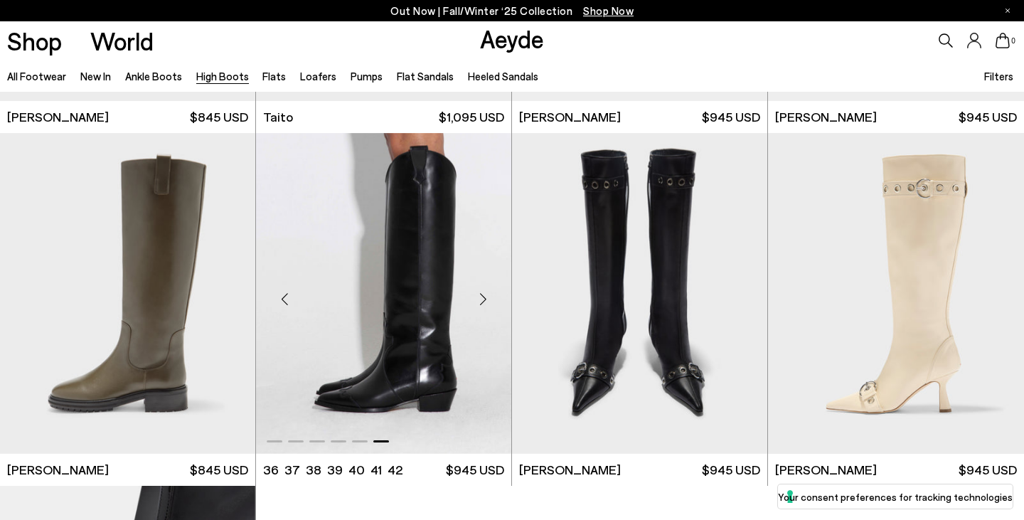
scroll to position [3136, 0]
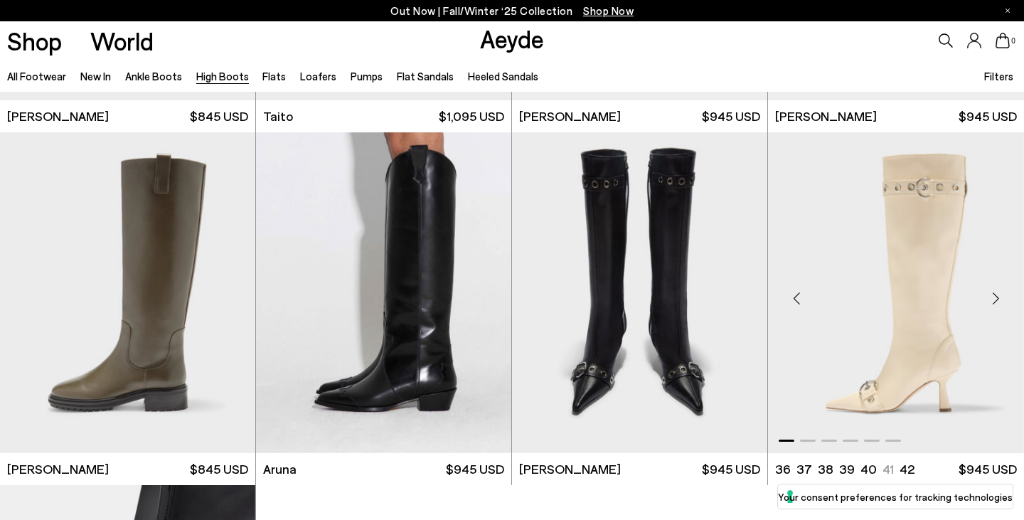
click at [998, 293] on div "Next slide" at bounding box center [995, 298] width 43 height 43
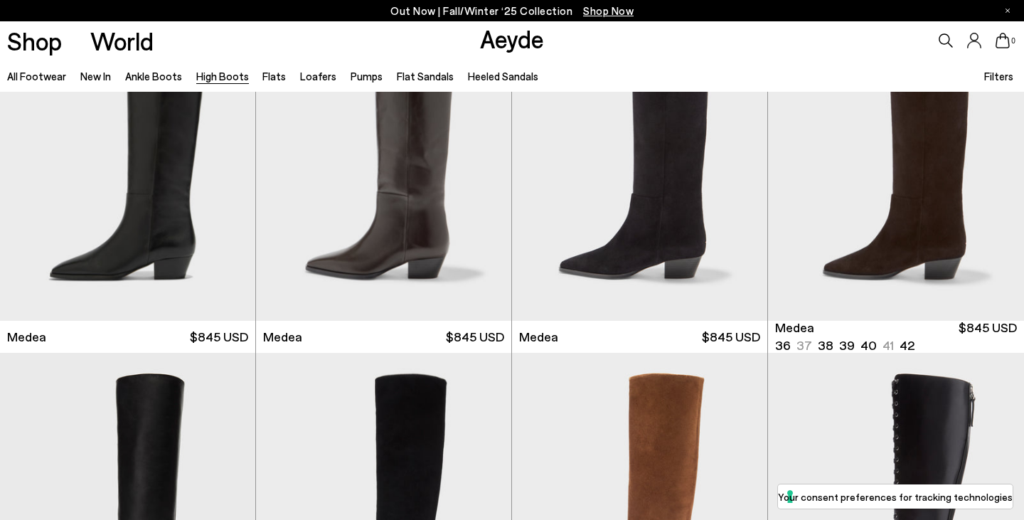
scroll to position [0, 0]
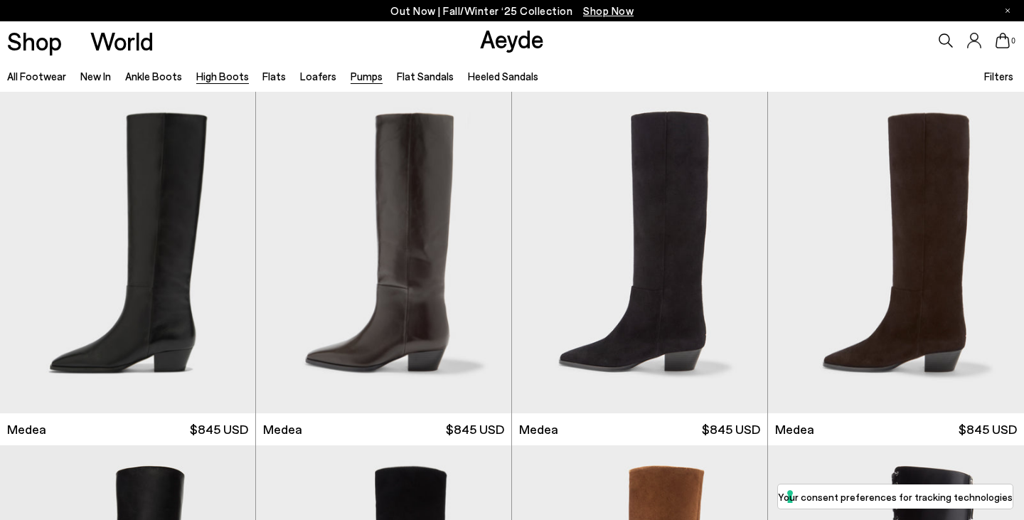
click at [354, 77] on link "Pumps" at bounding box center [367, 76] width 32 height 13
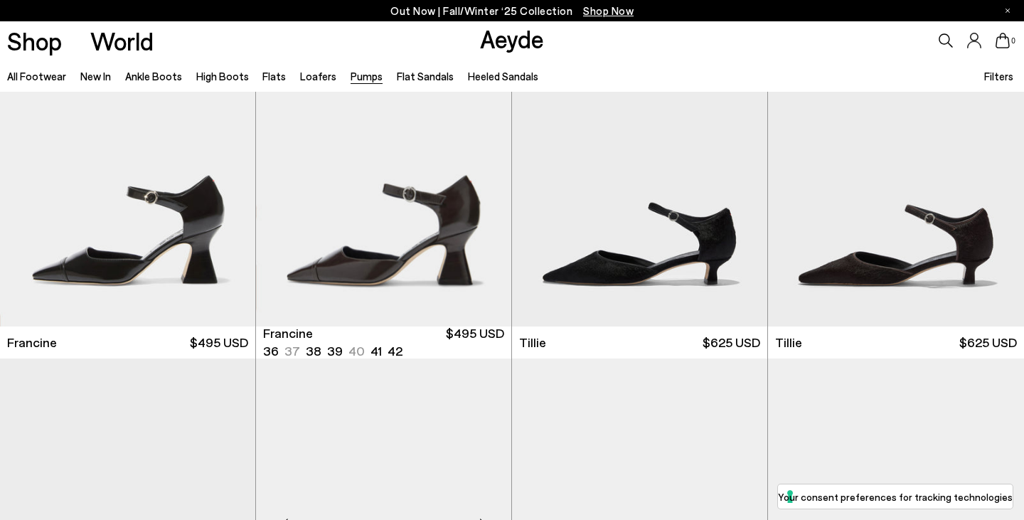
scroll to position [453, 0]
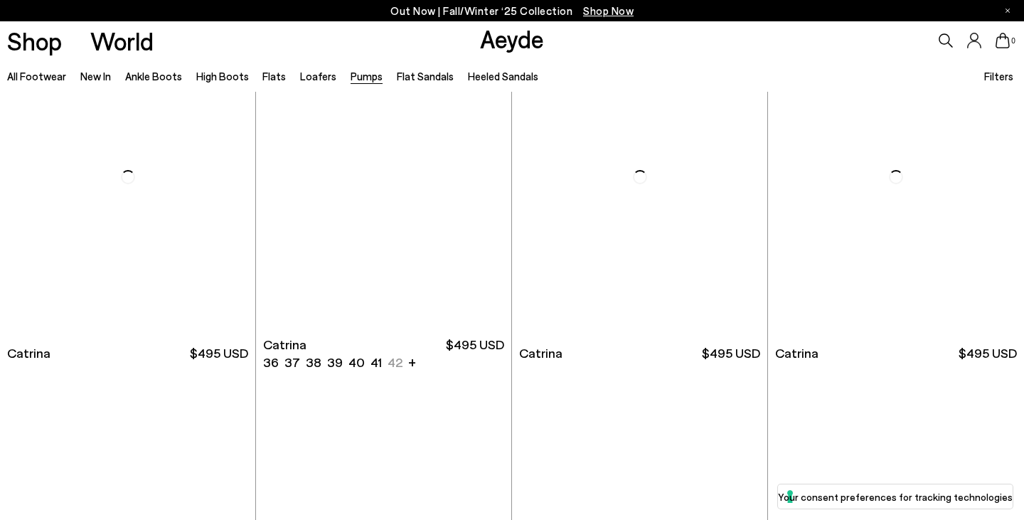
scroll to position [4315, 0]
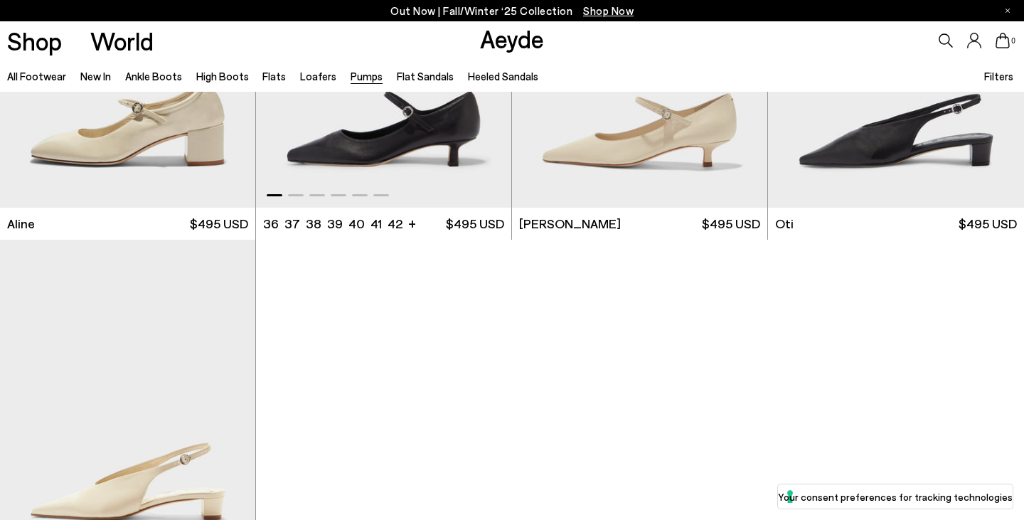
scroll to position [6299, 0]
